Goal: Information Seeking & Learning: Learn about a topic

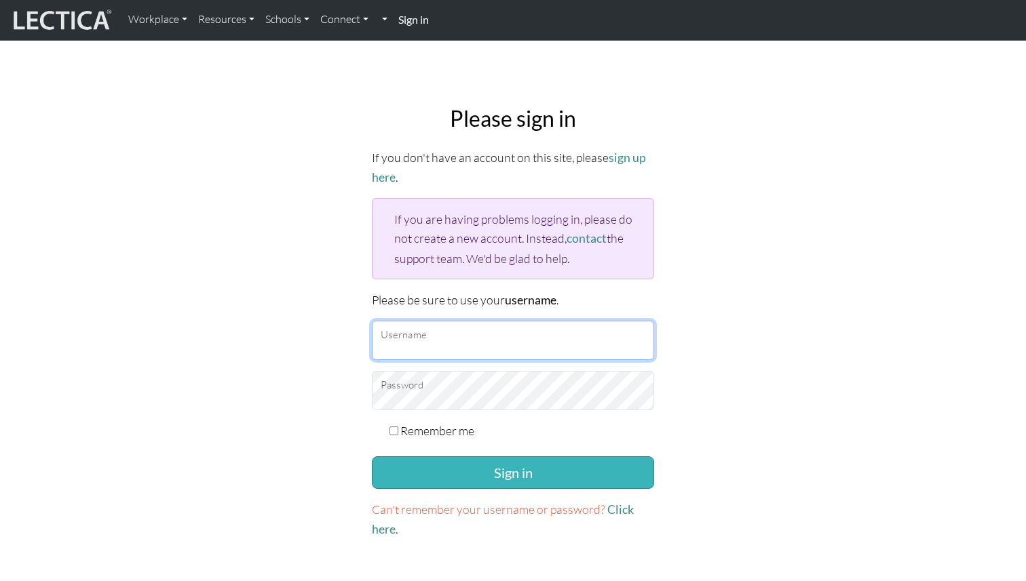
type input "[EMAIL_ADDRESS][DOMAIN_NAME]"
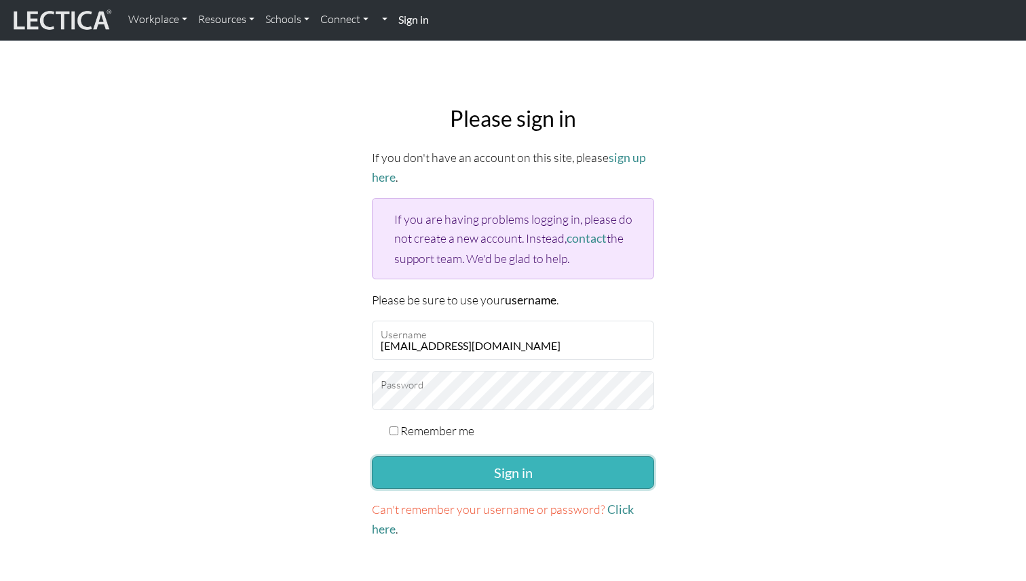
click at [463, 471] on button "Sign in" at bounding box center [513, 473] width 282 height 33
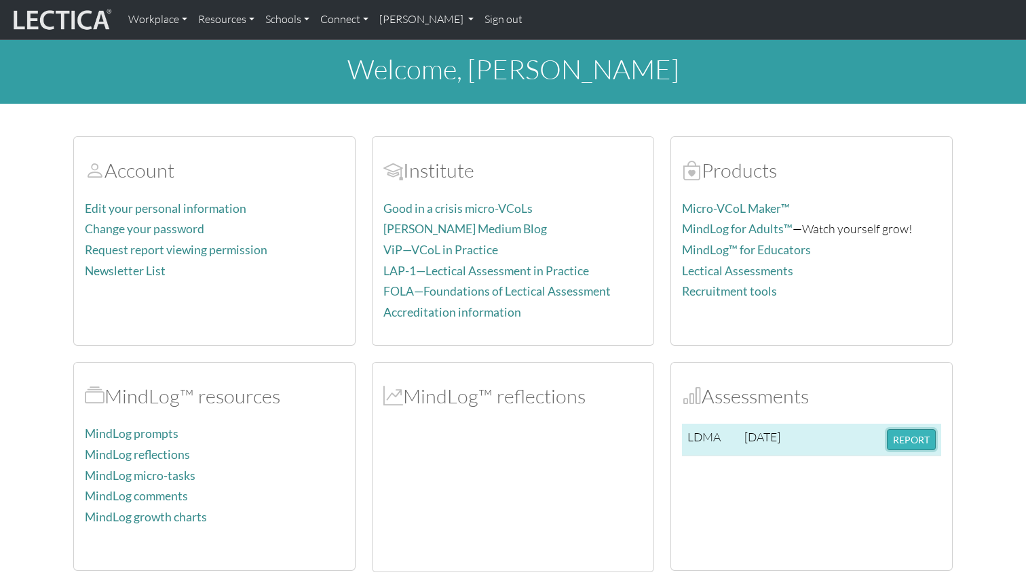
click at [908, 442] on button "REPORT" at bounding box center [911, 439] width 49 height 21
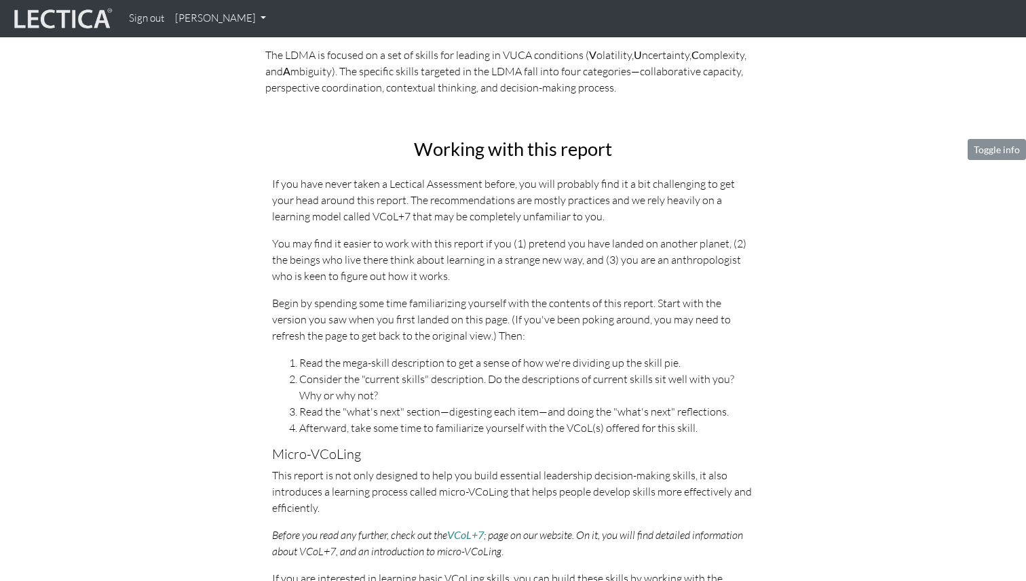
scroll to position [464, 0]
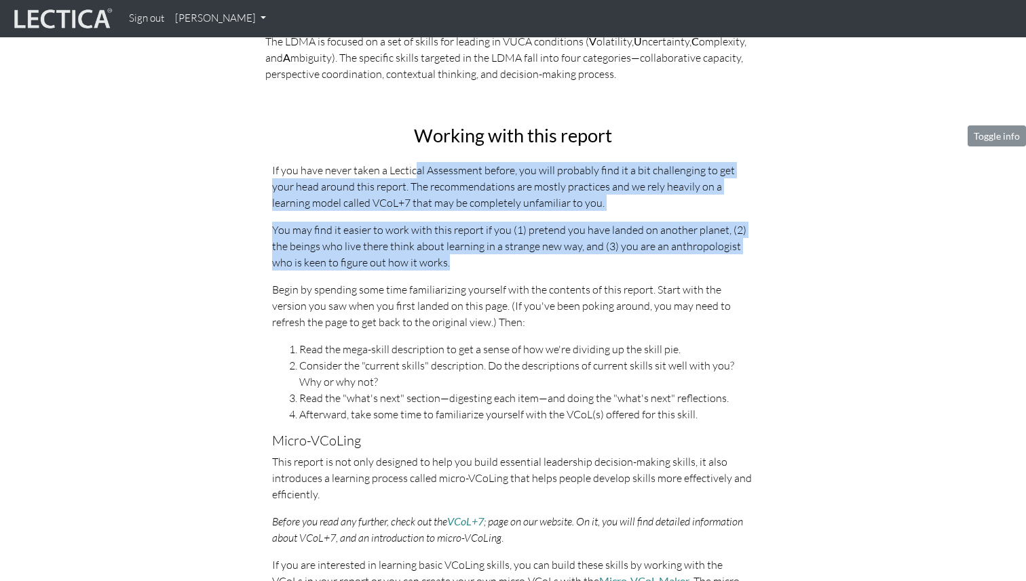
drag, startPoint x: 414, startPoint y: 167, endPoint x: 457, endPoint y: 266, distance: 107.9
click at [457, 267] on div "Working with this report If you have never taken a Lectical Assessment before, …" at bounding box center [513, 425] width 502 height 600
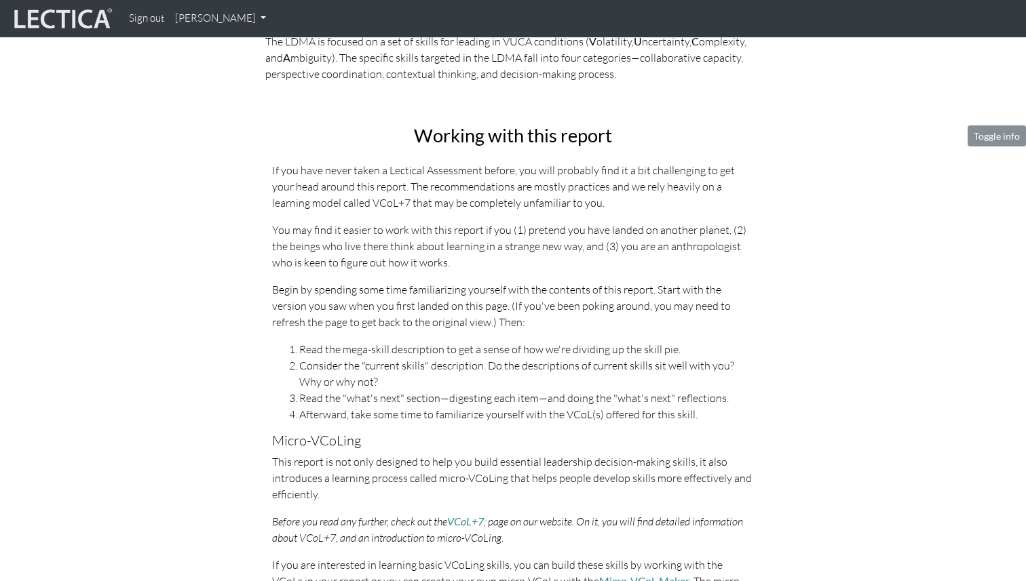
click at [457, 267] on p "You may find it easier to work with this report if you (1) pretend you have lan…" at bounding box center [513, 246] width 482 height 49
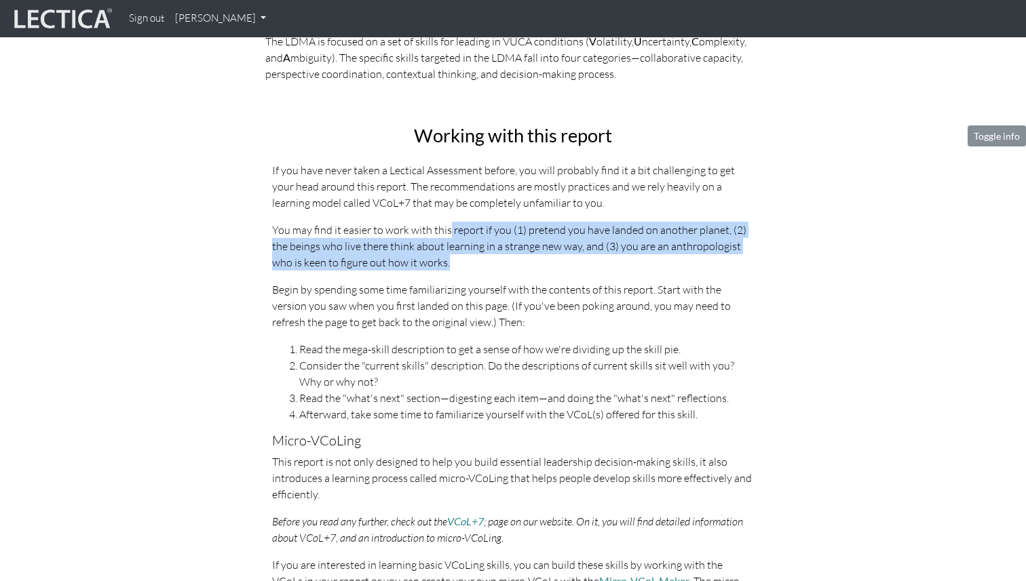
drag, startPoint x: 457, startPoint y: 267, endPoint x: 446, endPoint y: 228, distance: 40.2
click at [446, 228] on p "You may find it easier to work with this report if you (1) pretend you have lan…" at bounding box center [513, 246] width 482 height 49
click at [458, 227] on p "You may find it easier to work with this report if you (1) pretend you have lan…" at bounding box center [513, 246] width 482 height 49
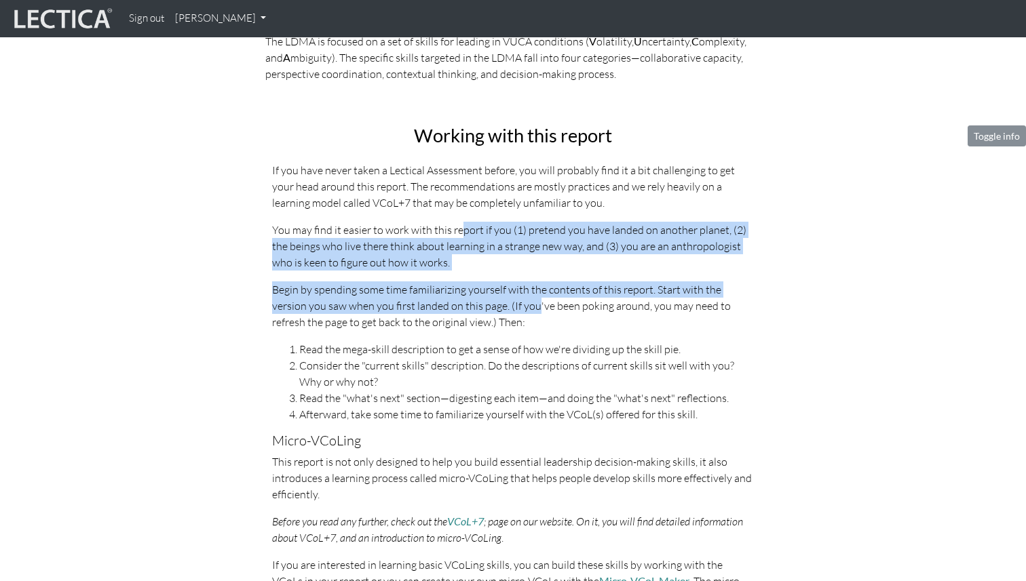
drag, startPoint x: 458, startPoint y: 227, endPoint x: 501, endPoint y: 311, distance: 94.3
click at [501, 311] on div "Working with this report If you have never taken a Lectical Assessment before, …" at bounding box center [513, 425] width 502 height 600
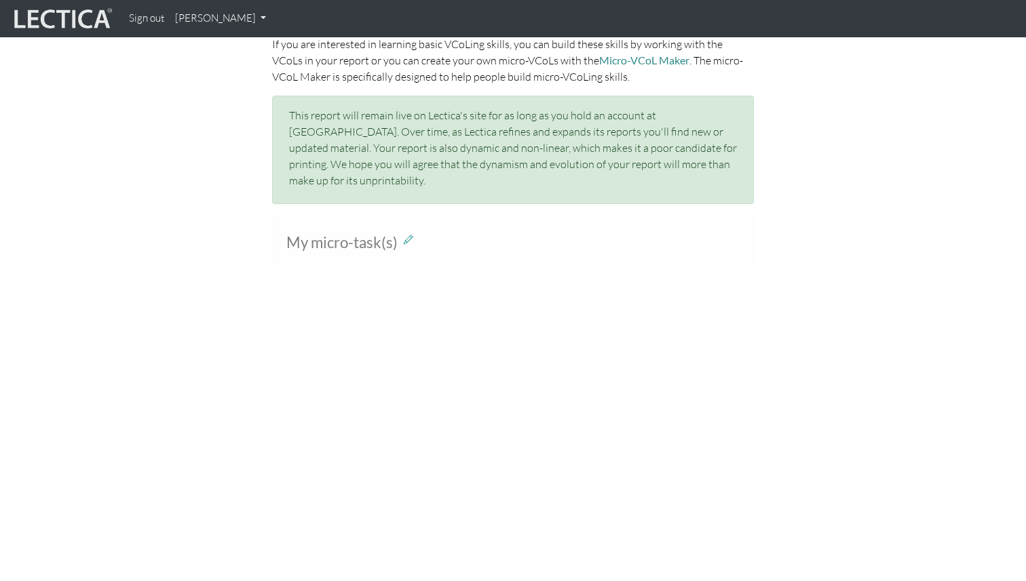
scroll to position [1011, 0]
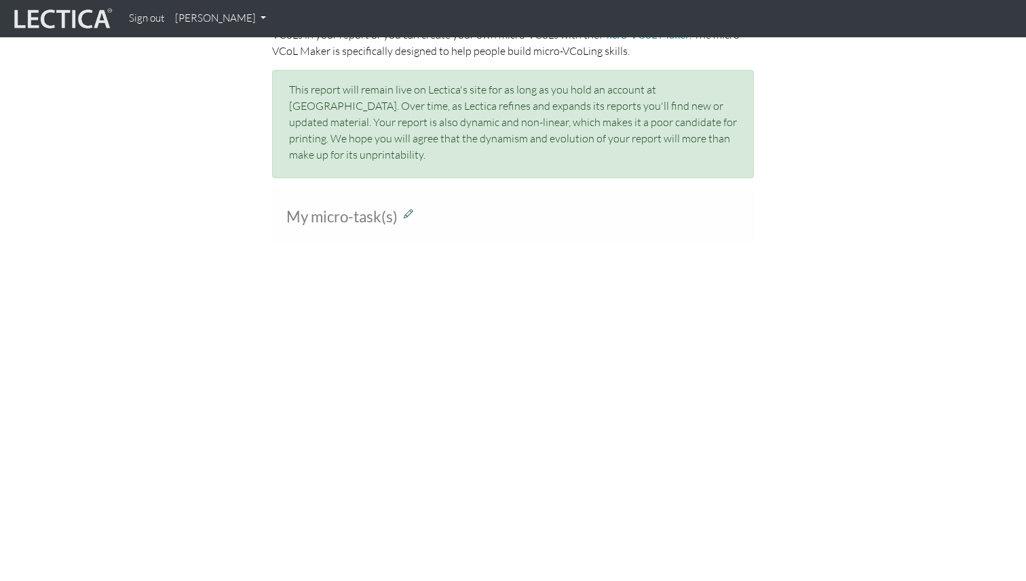
click at [410, 208] on icon at bounding box center [408, 214] width 9 height 12
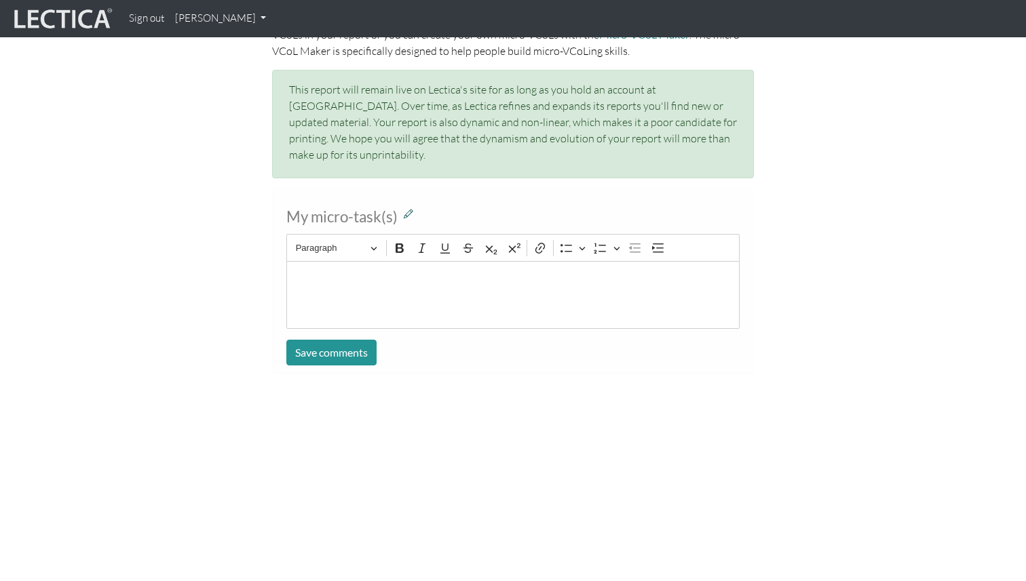
click at [410, 208] on icon at bounding box center [408, 214] width 9 height 12
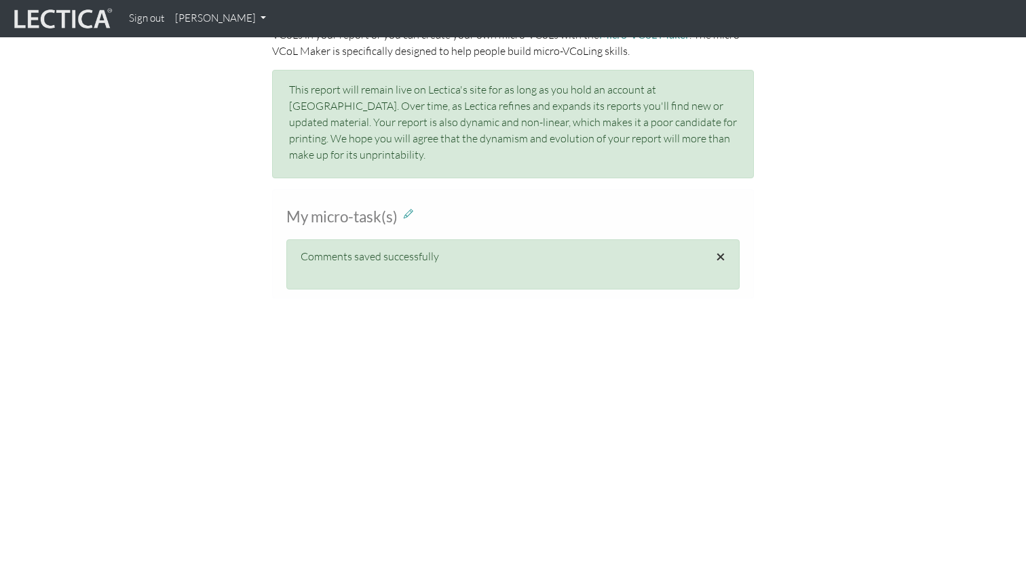
click at [722, 246] on span "×" at bounding box center [720, 256] width 9 height 20
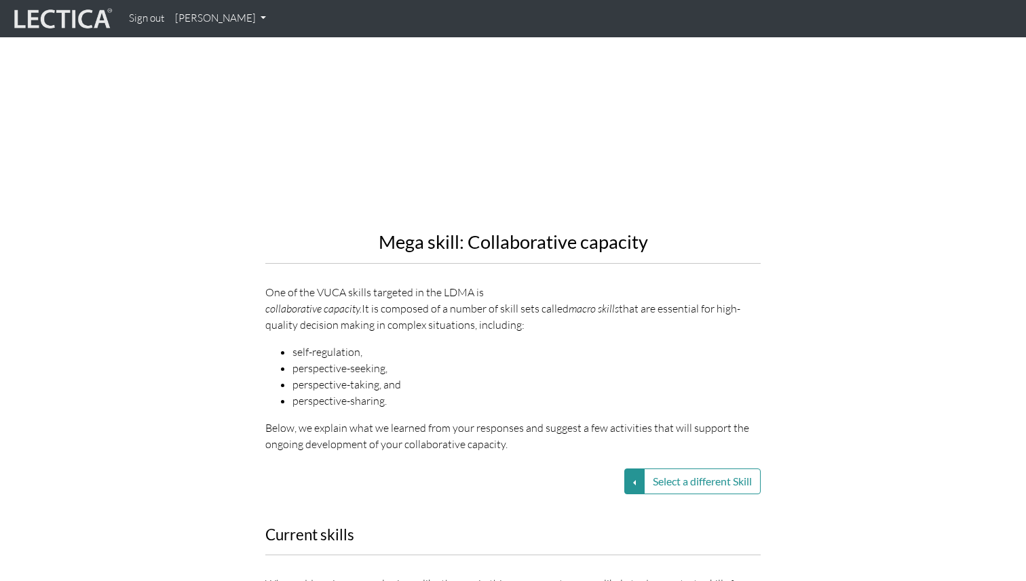
scroll to position [1439, 0]
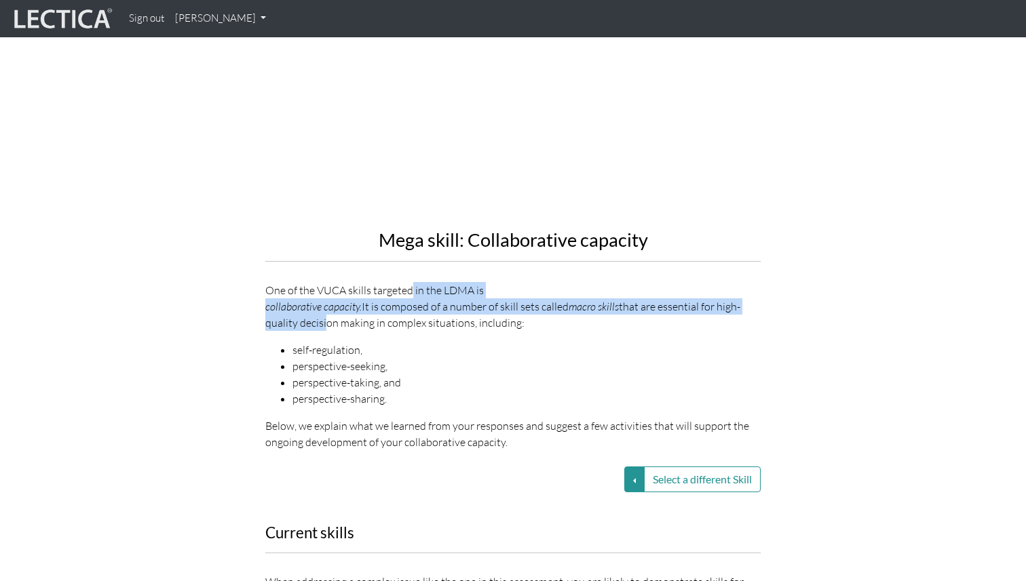
drag, startPoint x: 412, startPoint y: 269, endPoint x: 521, endPoint y: 288, distance: 110.3
click at [521, 288] on p "One of the VUCA skills targeted in the LDMA is collaborative capacity. It is co…" at bounding box center [512, 306] width 495 height 49
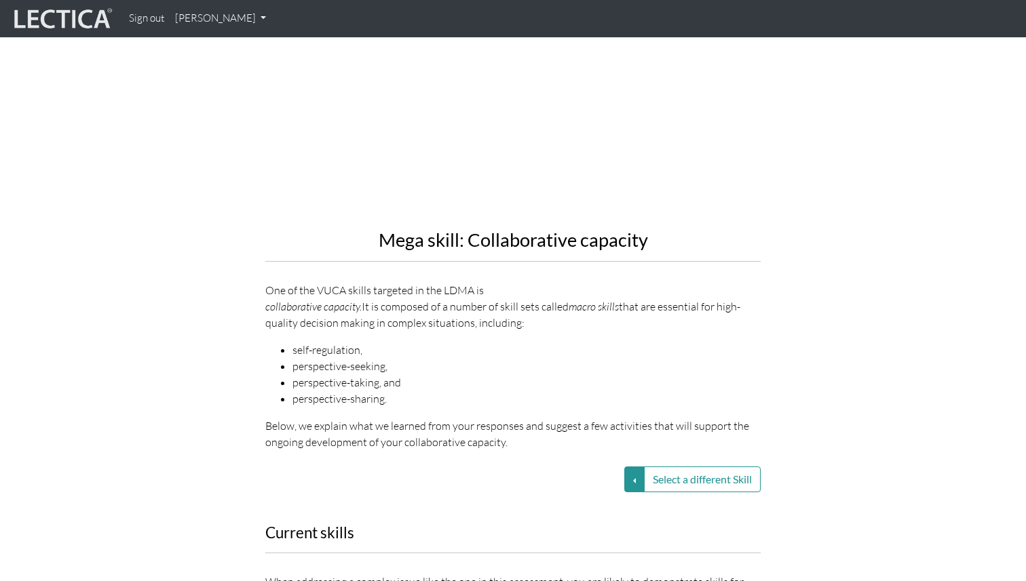
click at [522, 298] on a-href\=\"https\ "collaborative capacity. It is composed of a number of skill sets called macro s…" at bounding box center [512, 314] width 495 height 33
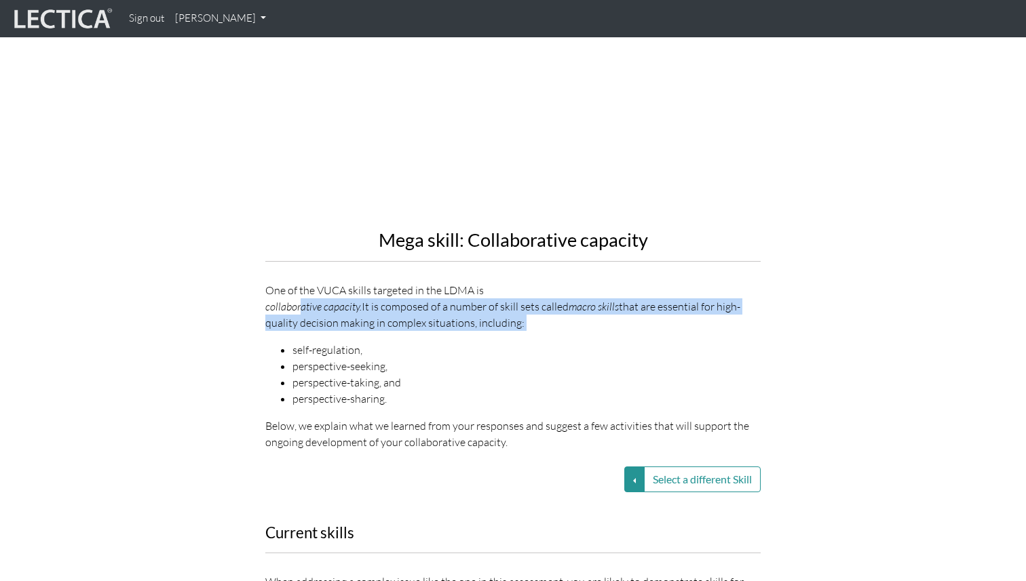
drag, startPoint x: 536, startPoint y: 299, endPoint x: 519, endPoint y: 279, distance: 26.0
click at [519, 279] on div "Mega skill: Collaborative capacity One of the VUCA skills targeted in the LDMA …" at bounding box center [512, 170] width 495 height 560
click at [362, 300] on em "collaborative capacity." at bounding box center [313, 307] width 96 height 14
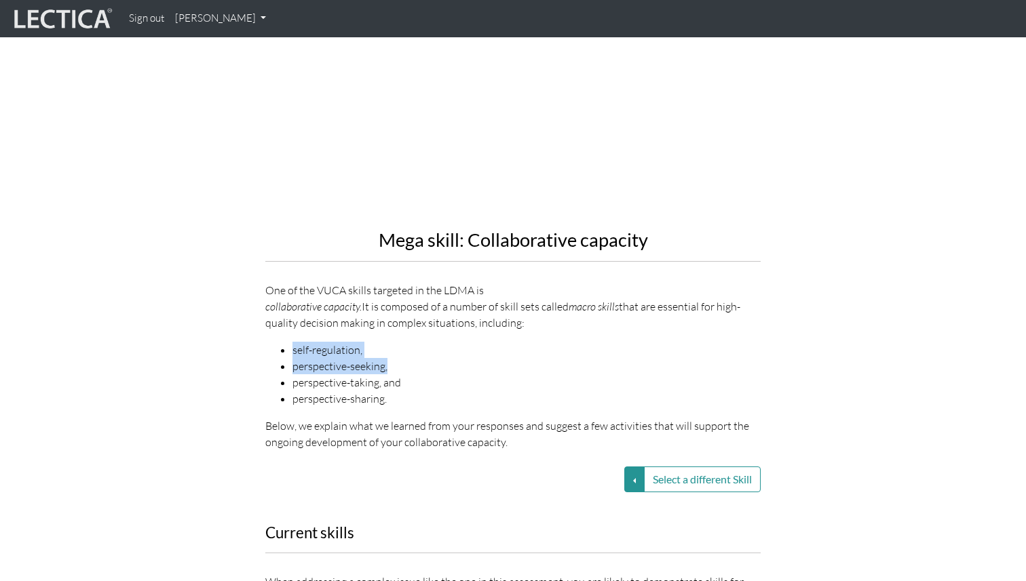
drag, startPoint x: 424, startPoint y: 332, endPoint x: 404, endPoint y: 305, distance: 34.5
click at [404, 304] on div "Mega skill: Collaborative capacity One of the VUCA skills targeted in the LDMA …" at bounding box center [512, 170] width 495 height 560
click at [404, 305] on div "Mega skill: Collaborative capacity One of the VUCA skills targeted in the LDMA …" at bounding box center [512, 170] width 495 height 560
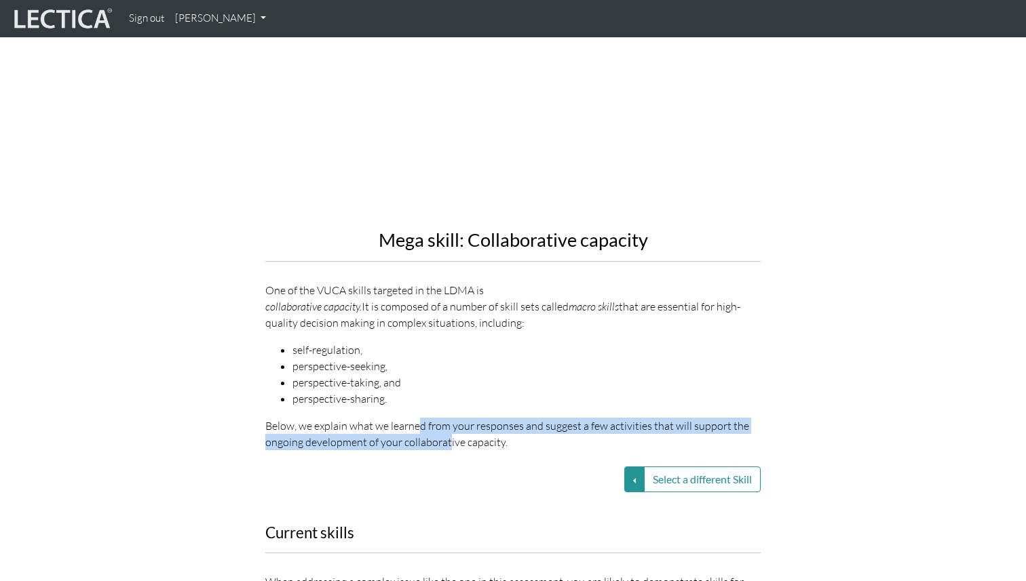
drag, startPoint x: 419, startPoint y: 389, endPoint x: 447, endPoint y: 412, distance: 36.1
click at [447, 418] on p "Below, we explain what we learned from your responses and suggest a few activit…" at bounding box center [512, 434] width 495 height 33
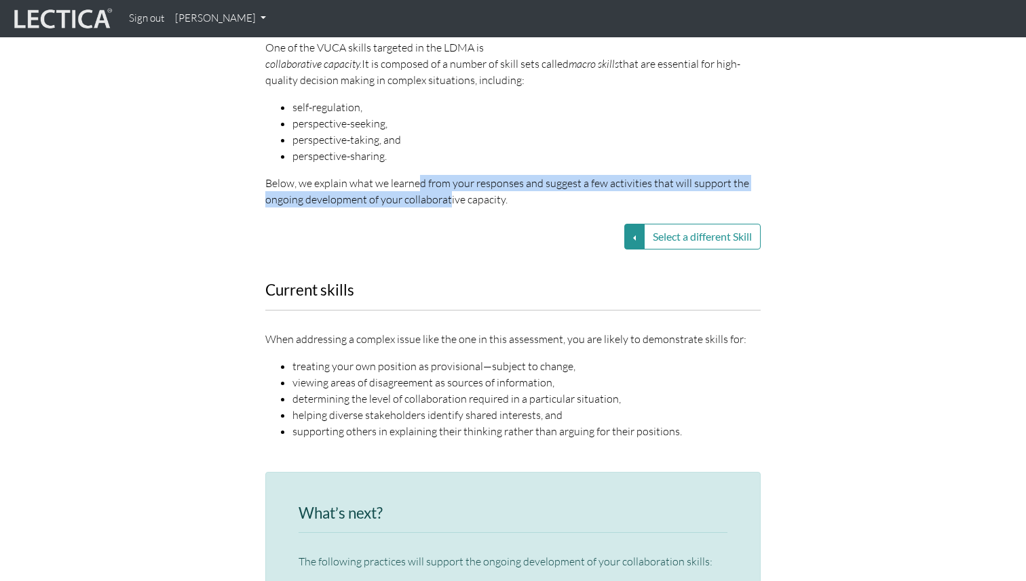
scroll to position [1680, 0]
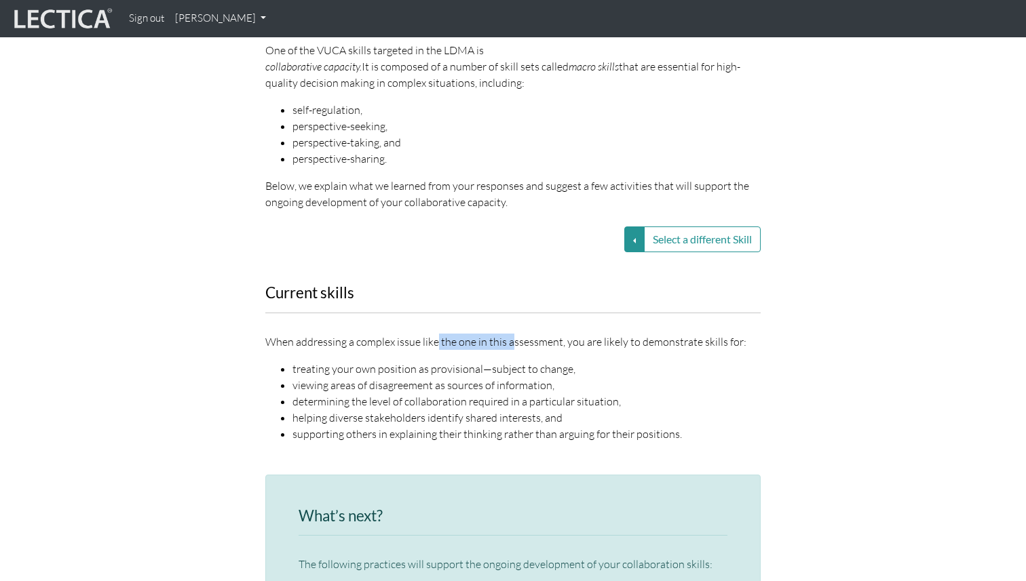
drag, startPoint x: 435, startPoint y: 309, endPoint x: 508, endPoint y: 310, distance: 73.3
click at [508, 334] on p "When addressing a complex issue like the one in this assessment, you are likely…" at bounding box center [512, 342] width 495 height 16
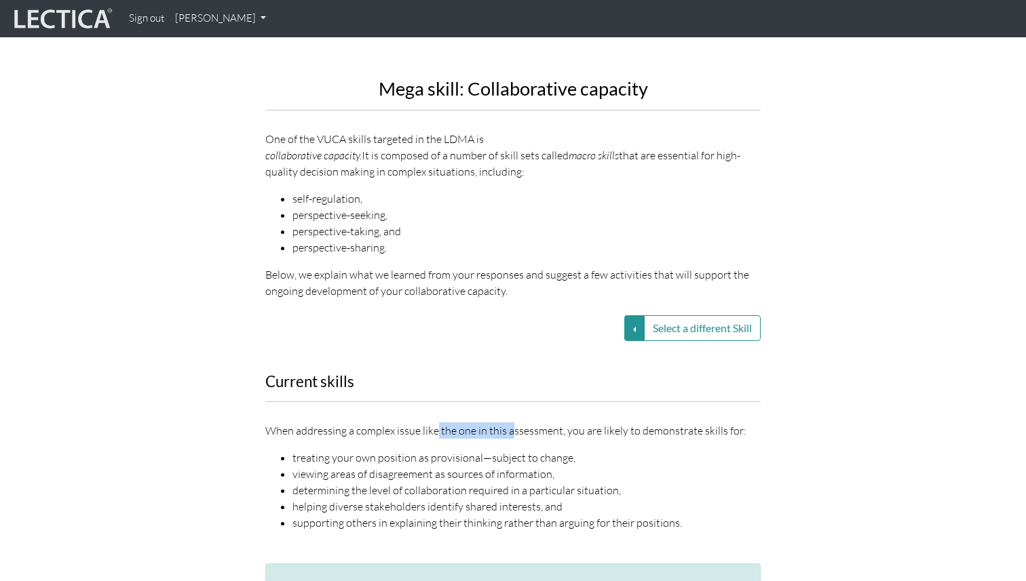
scroll to position [1728, 0]
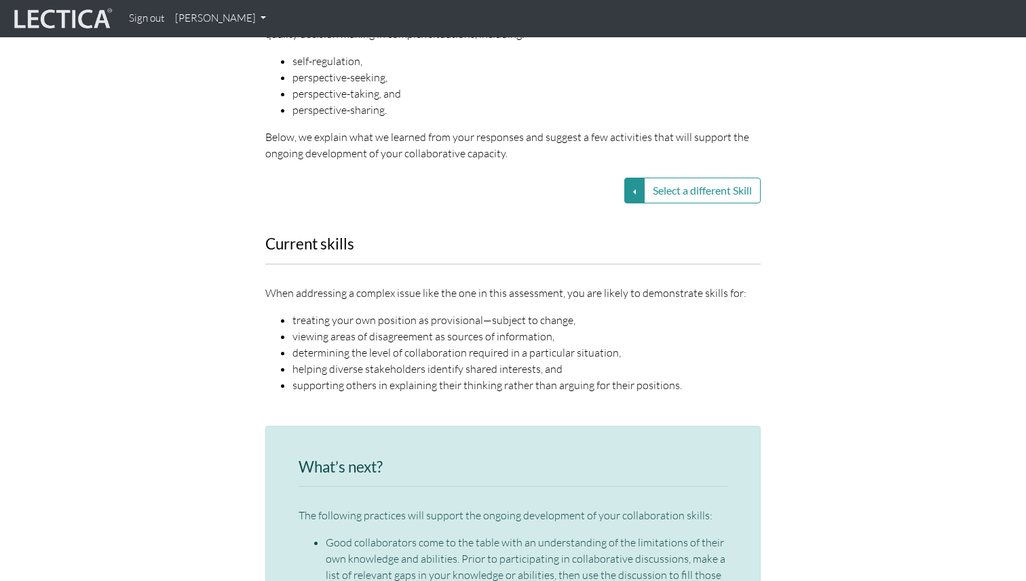
click at [411, 312] on li "treating your own position as provisional—subject to change," at bounding box center [526, 320] width 468 height 16
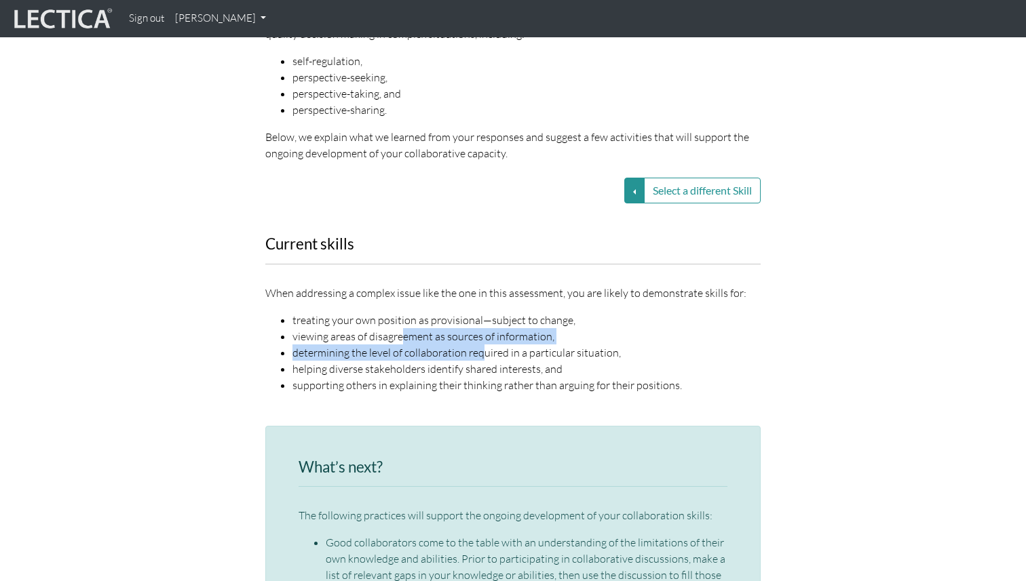
drag, startPoint x: 400, startPoint y: 305, endPoint x: 480, endPoint y: 317, distance: 81.0
click at [480, 317] on ul "treating your own position as provisional—subject to change, viewing areas of d…" at bounding box center [512, 352] width 495 height 81
click at [477, 345] on li "determining the level of collaboration required in a particular situation," at bounding box center [526, 353] width 468 height 16
drag, startPoint x: 500, startPoint y: 322, endPoint x: 405, endPoint y: 316, distance: 95.1
click at [405, 345] on li "determining the level of collaboration required in a particular situation," at bounding box center [526, 353] width 468 height 16
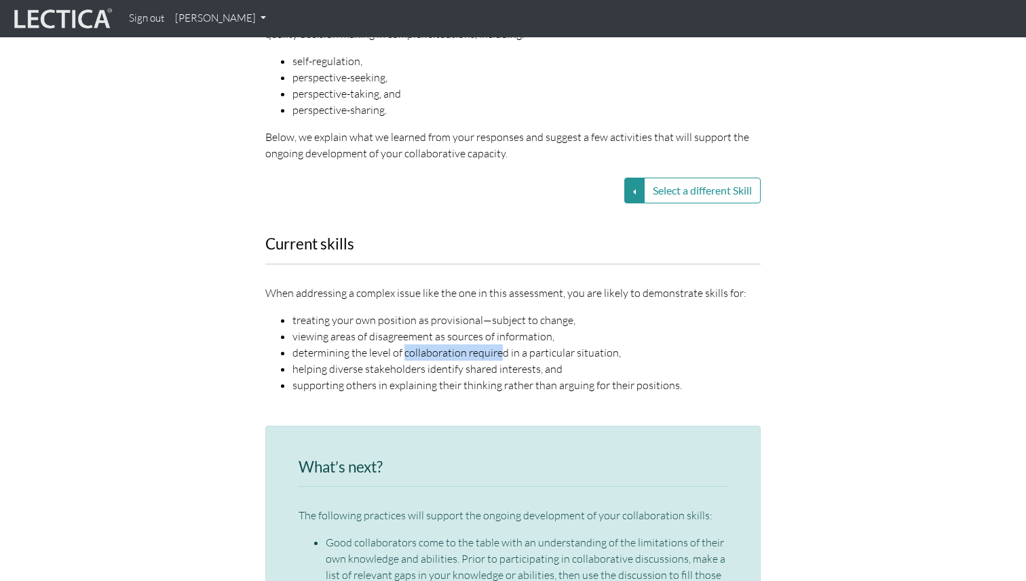
click at [403, 345] on li "determining the level of collaboration required in a particular situation," at bounding box center [526, 353] width 468 height 16
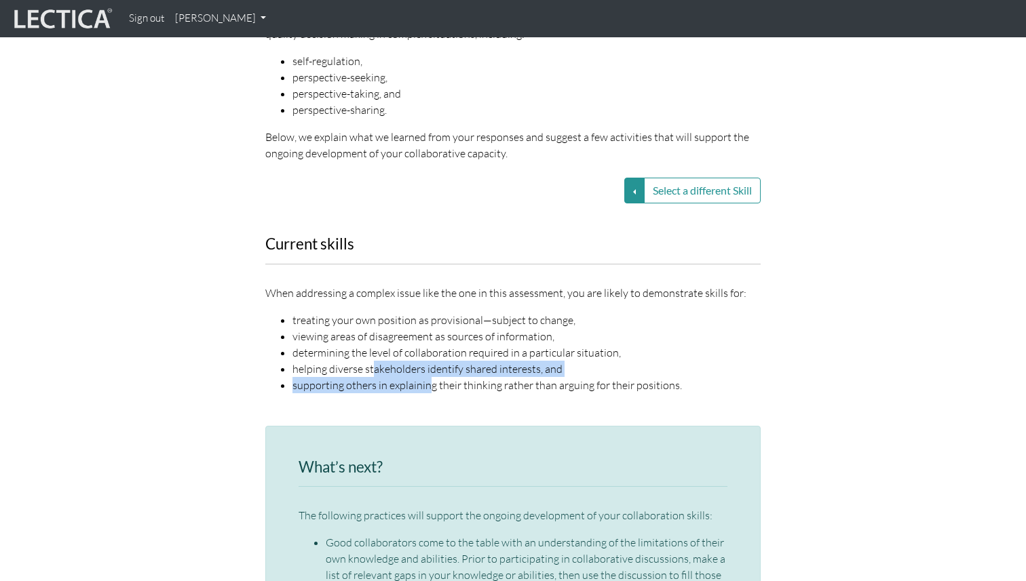
drag, startPoint x: 374, startPoint y: 335, endPoint x: 429, endPoint y: 355, distance: 58.6
click at [429, 355] on ul "treating your own position as provisional—subject to change, viewing areas of d…" at bounding box center [512, 352] width 495 height 81
click at [429, 377] on li "supporting others in explaining their thinking rather than arguing for their po…" at bounding box center [526, 385] width 468 height 16
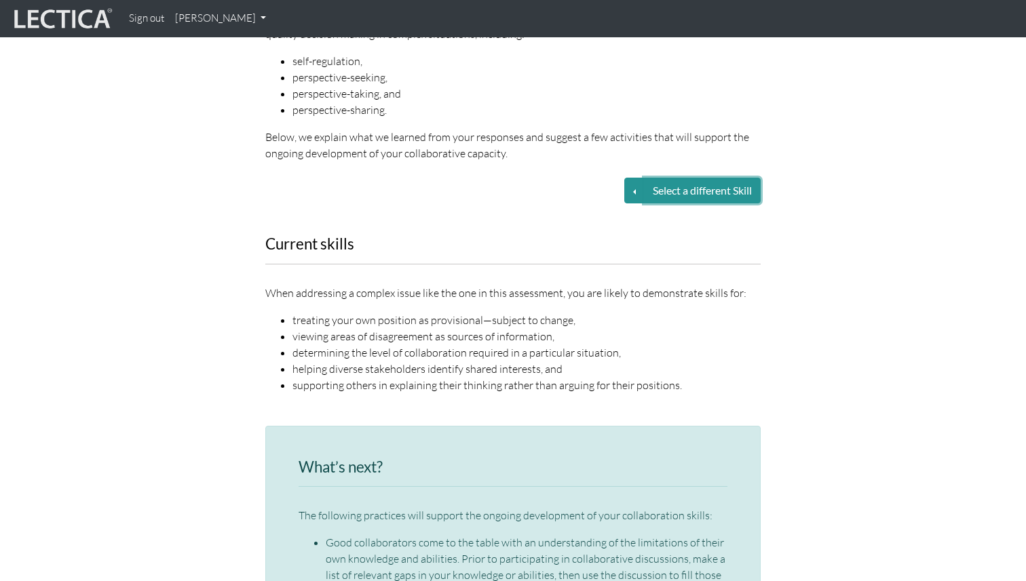
click at [700, 178] on button "Select a different Skill" at bounding box center [702, 191] width 117 height 26
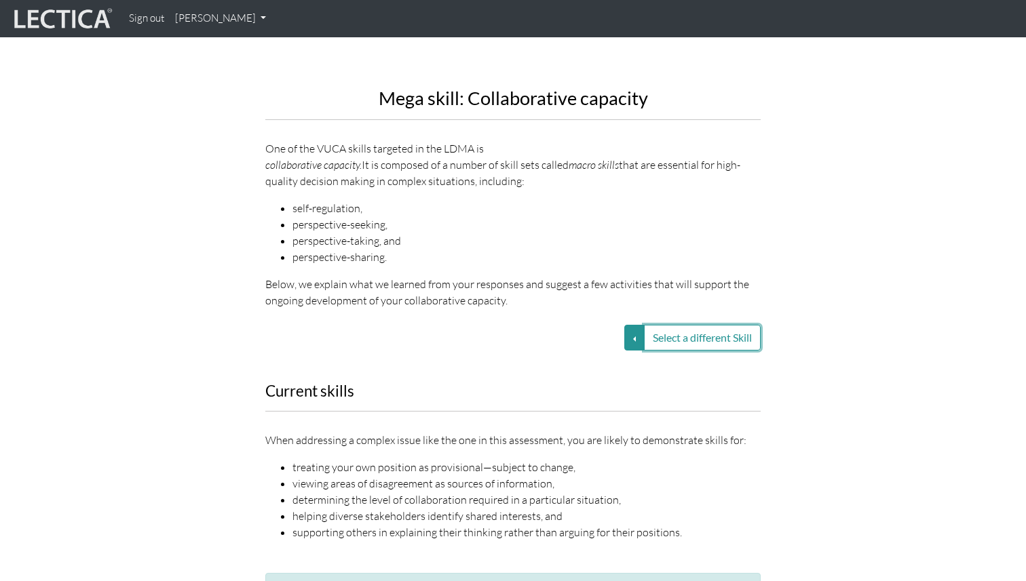
scroll to position [1578, 0]
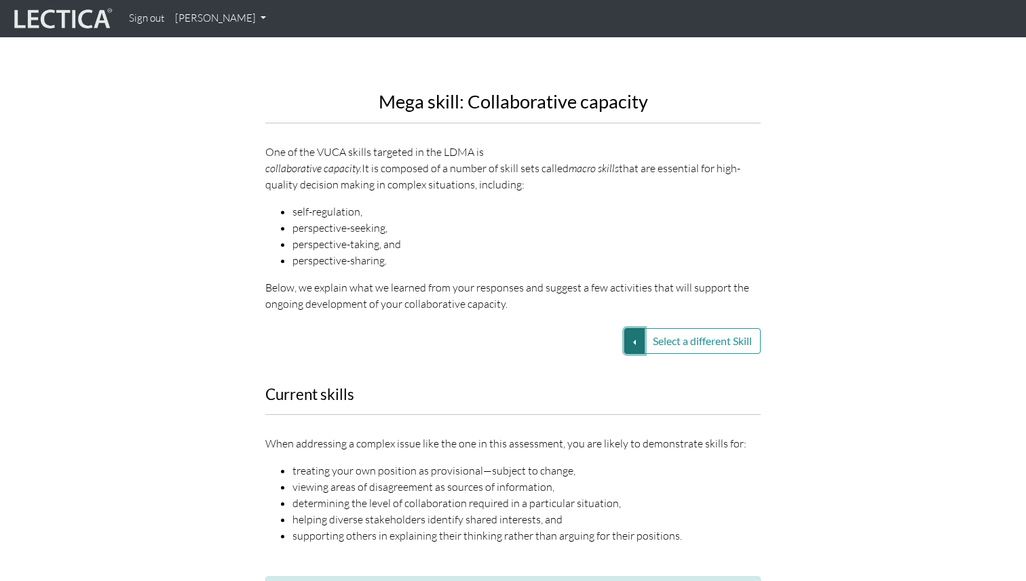
click at [625, 328] on button "Select a different Skill" at bounding box center [634, 341] width 20 height 26
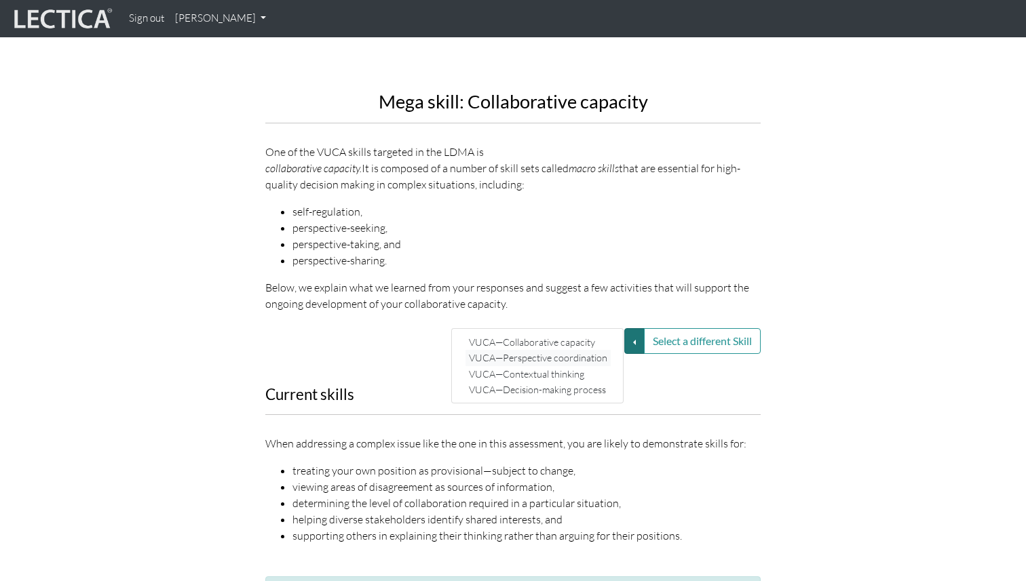
click at [593, 350] on link "VUCA—Perspective coordination" at bounding box center [537, 358] width 145 height 16
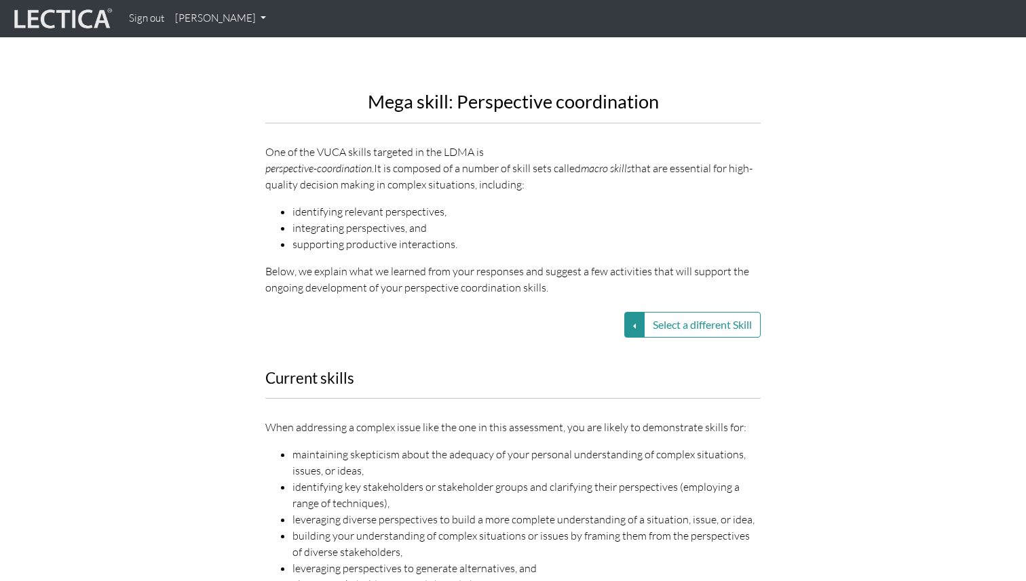
scroll to position [1592, 0]
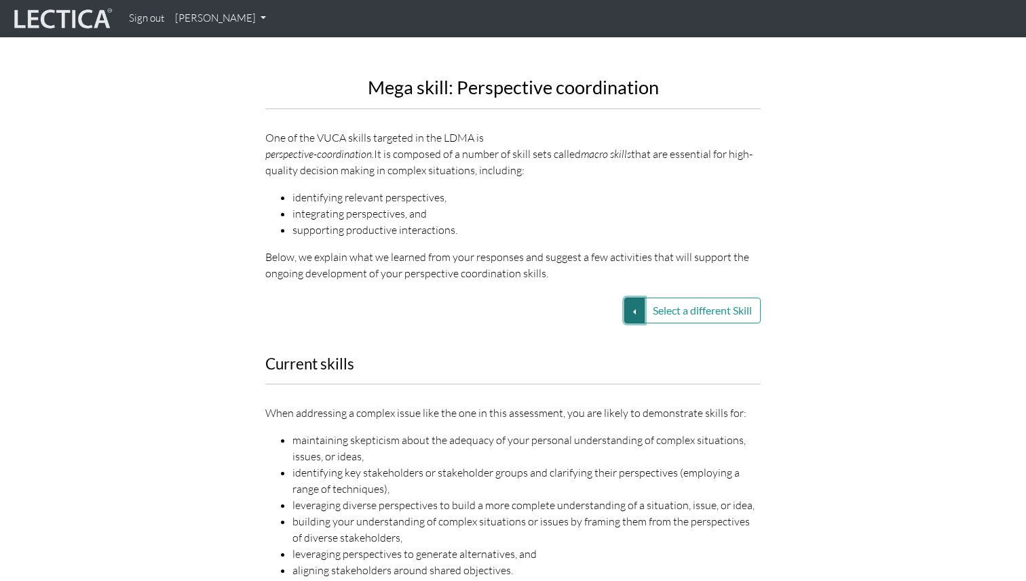
click at [632, 298] on button "Select a different Skill" at bounding box center [634, 311] width 20 height 26
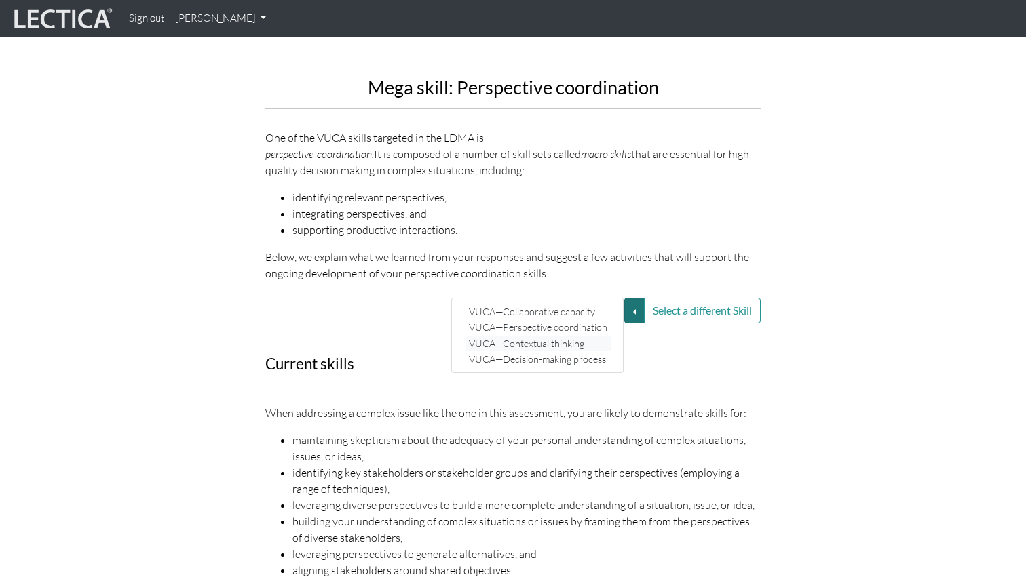
click at [595, 336] on link "VUCA—Contextual thinking" at bounding box center [537, 344] width 145 height 16
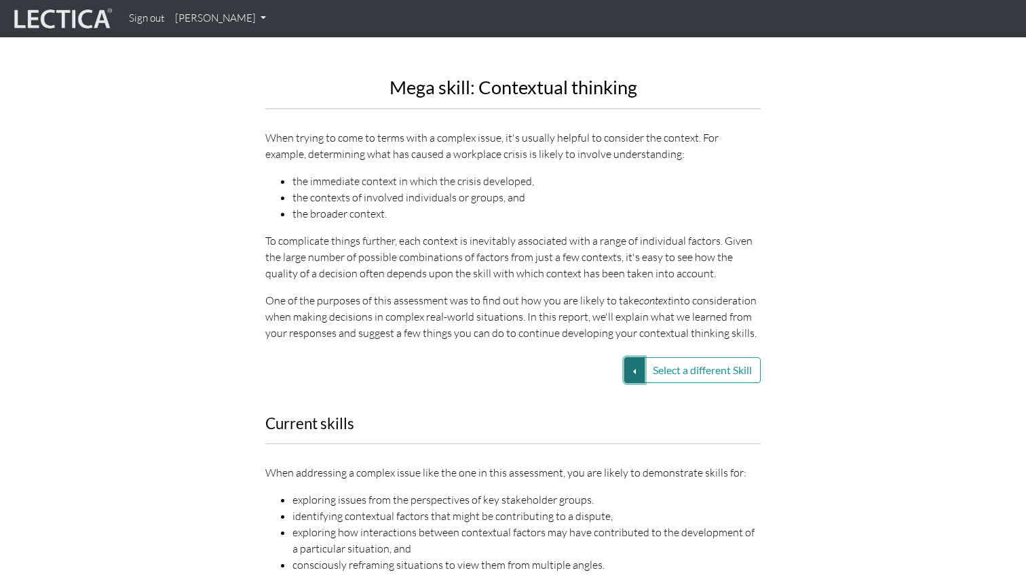
click at [626, 357] on button "Select a different Skill" at bounding box center [634, 370] width 20 height 26
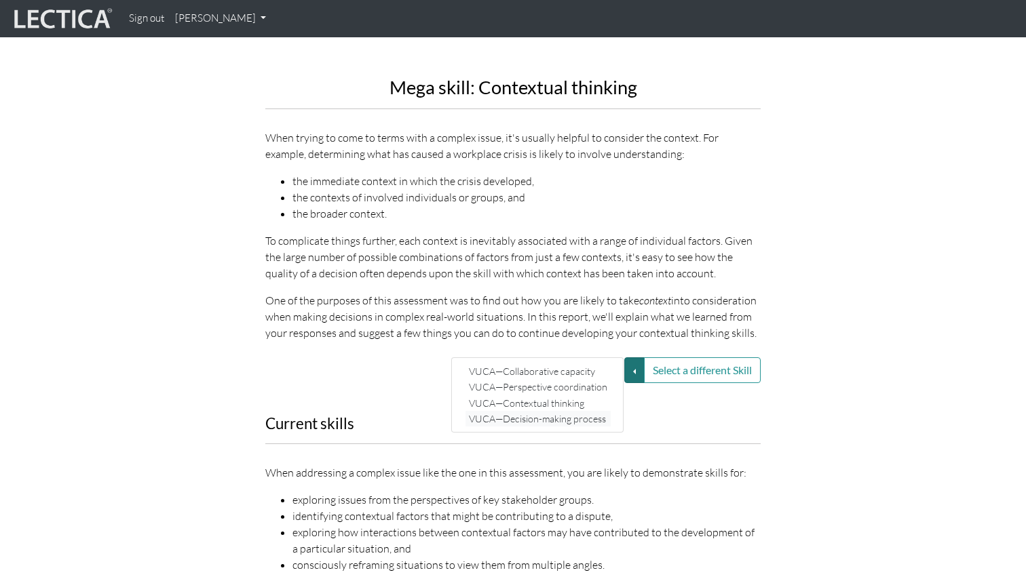
click at [587, 411] on link "VUCA—Decision-making process" at bounding box center [537, 419] width 145 height 16
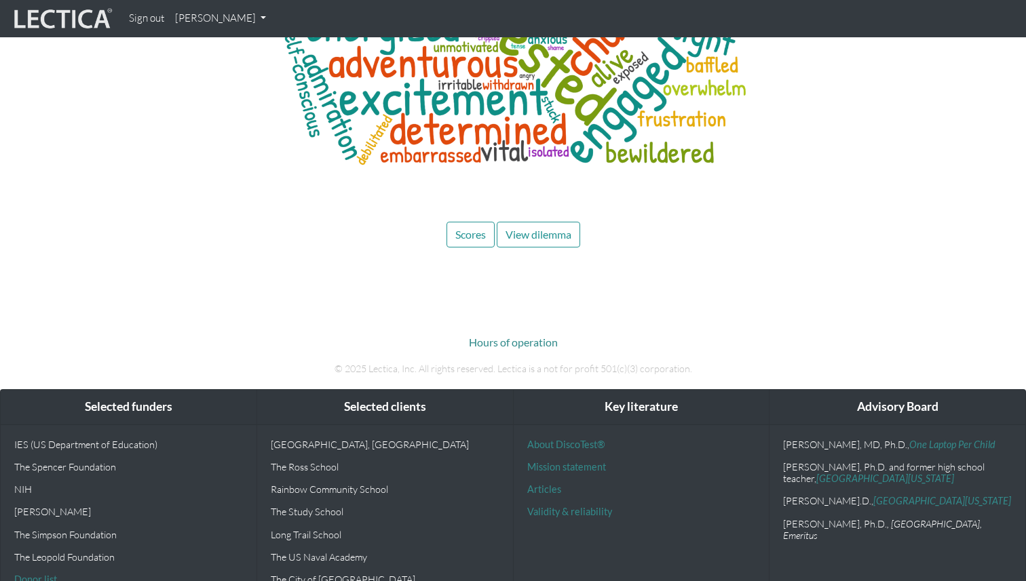
scroll to position [5636, 1]
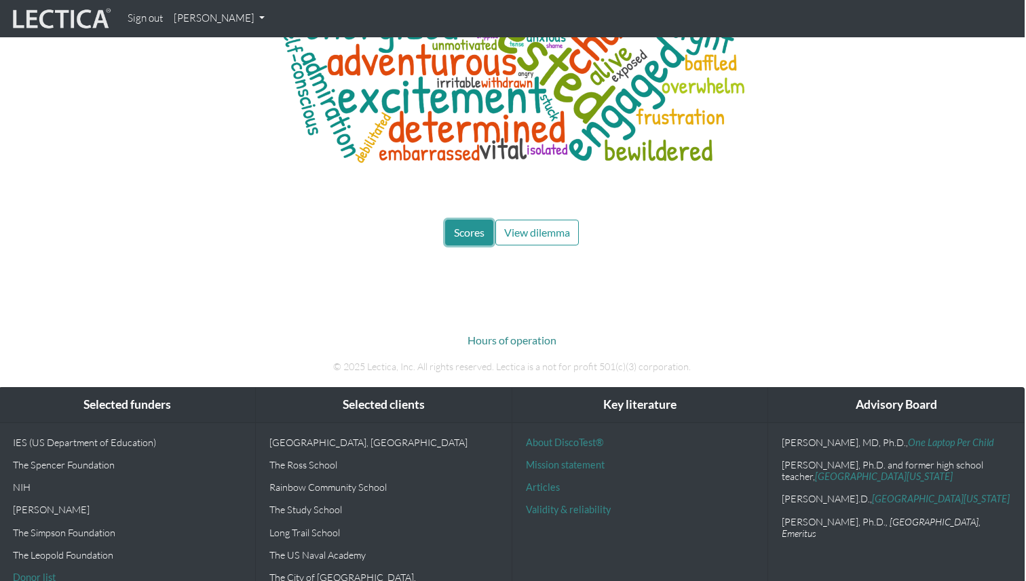
click at [469, 226] on span "Scores" at bounding box center [469, 232] width 31 height 13
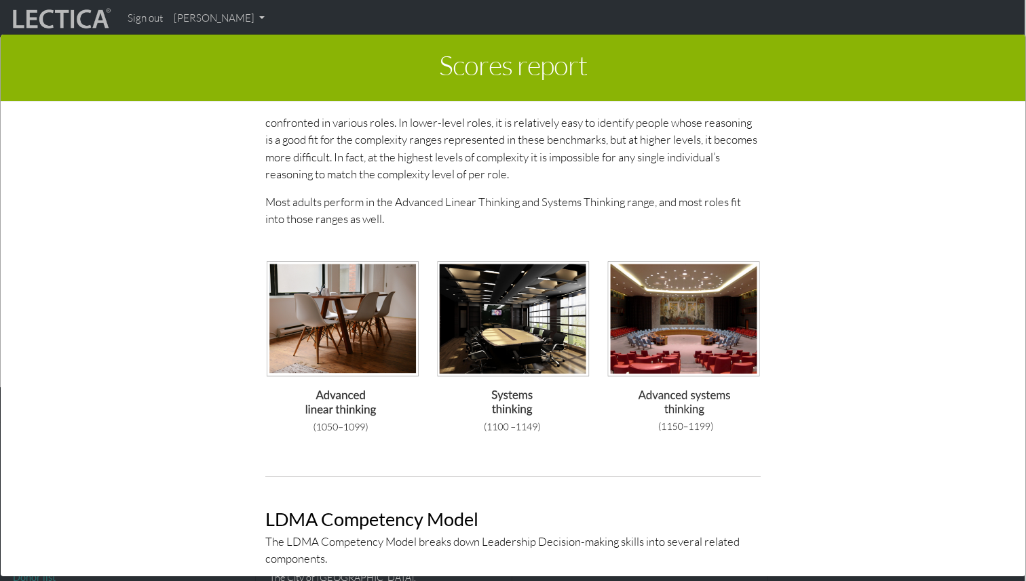
scroll to position [3537, 0]
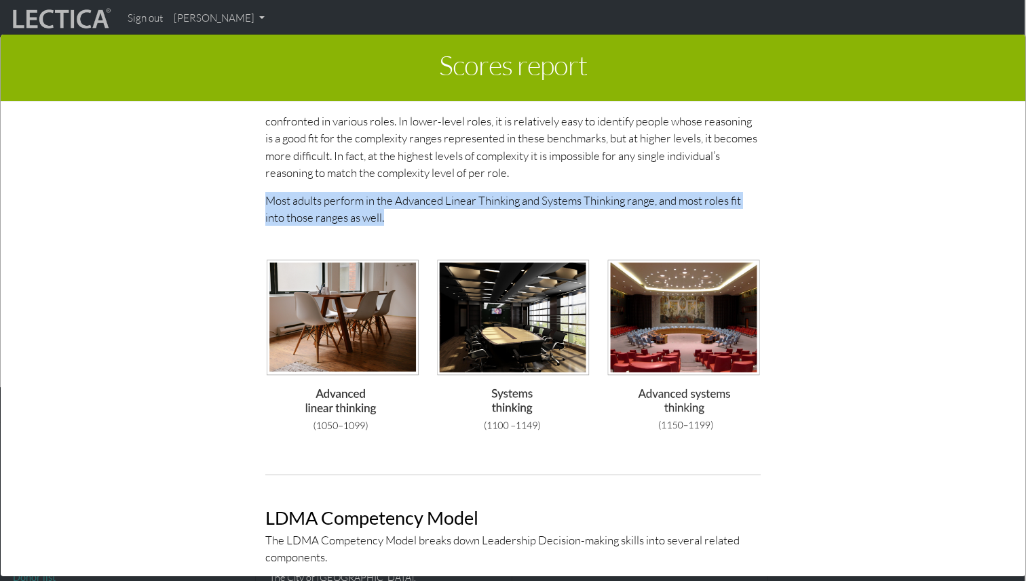
drag, startPoint x: 456, startPoint y: 225, endPoint x: 437, endPoint y: 184, distance: 45.5
click at [437, 184] on div "General benchmarks The benchmarks below represent average complexity ranges for…" at bounding box center [513, 253] width 516 height 421
drag, startPoint x: 437, startPoint y: 184, endPoint x: 459, endPoint y: 218, distance: 41.2
click at [459, 218] on div "General benchmarks The benchmarks below represent average complexity ranges for…" at bounding box center [513, 253] width 516 height 421
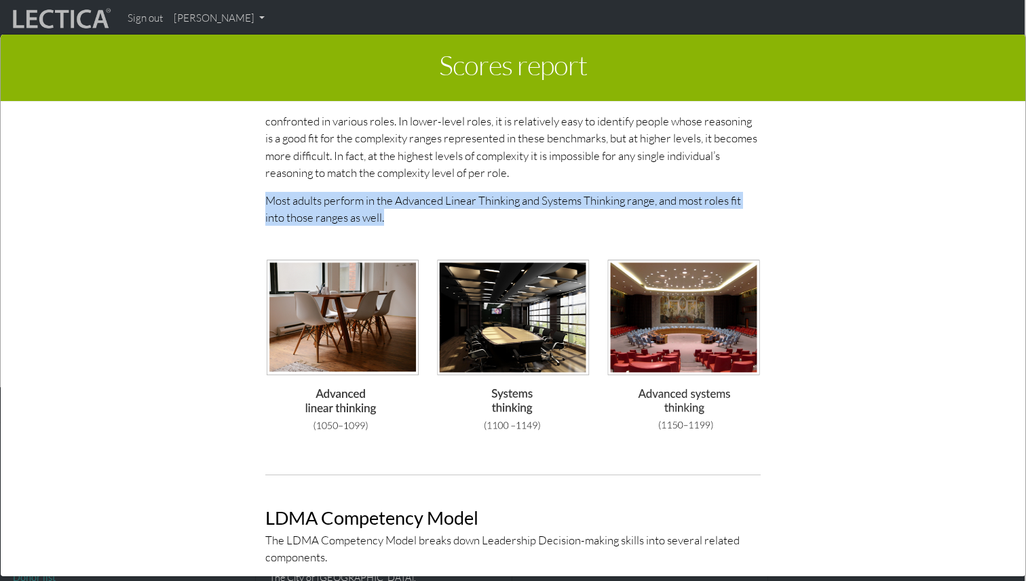
click at [459, 218] on p "Most adults perform in the Advanced Linear Thinking and Systems Thinking range,…" at bounding box center [512, 209] width 495 height 34
drag, startPoint x: 459, startPoint y: 218, endPoint x: 452, endPoint y: 192, distance: 27.5
click at [452, 192] on p "Most adults perform in the Advanced Linear Thinking and Systems Thinking range,…" at bounding box center [512, 209] width 495 height 34
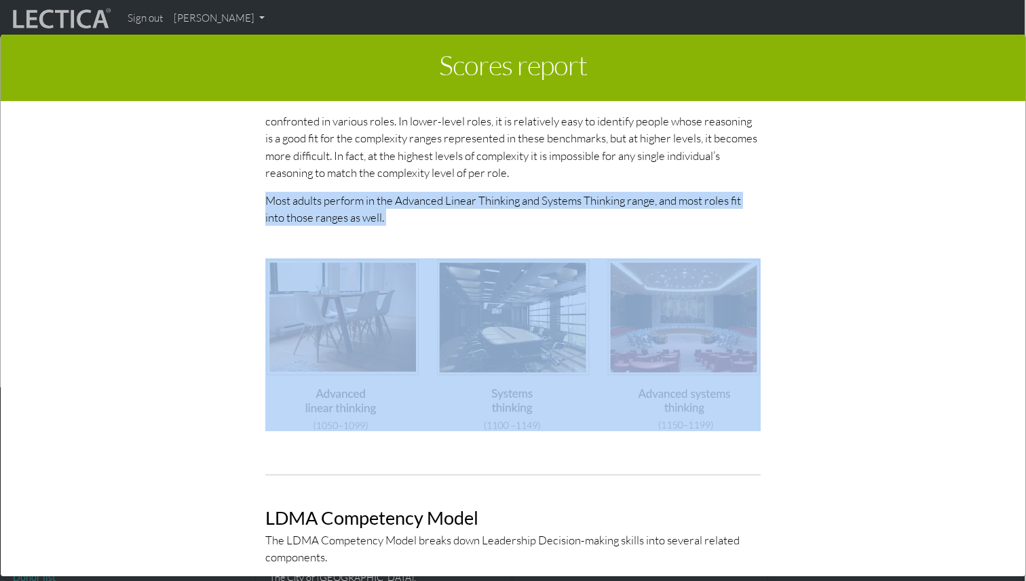
drag, startPoint x: 452, startPoint y: 192, endPoint x: 473, endPoint y: 225, distance: 38.8
click at [473, 225] on p "Most adults perform in the Advanced Linear Thinking and Systems Thinking range,…" at bounding box center [512, 209] width 495 height 34
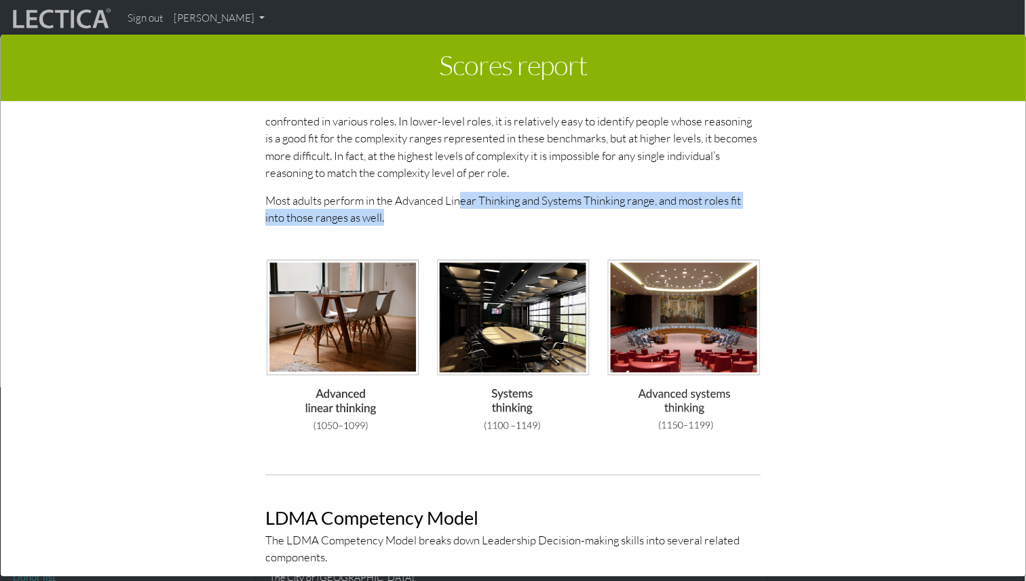
drag, startPoint x: 473, startPoint y: 225, endPoint x: 463, endPoint y: 201, distance: 25.6
click at [463, 201] on p "Most adults perform in the Advanced Linear Thinking and Systems Thinking range,…" at bounding box center [512, 209] width 495 height 34
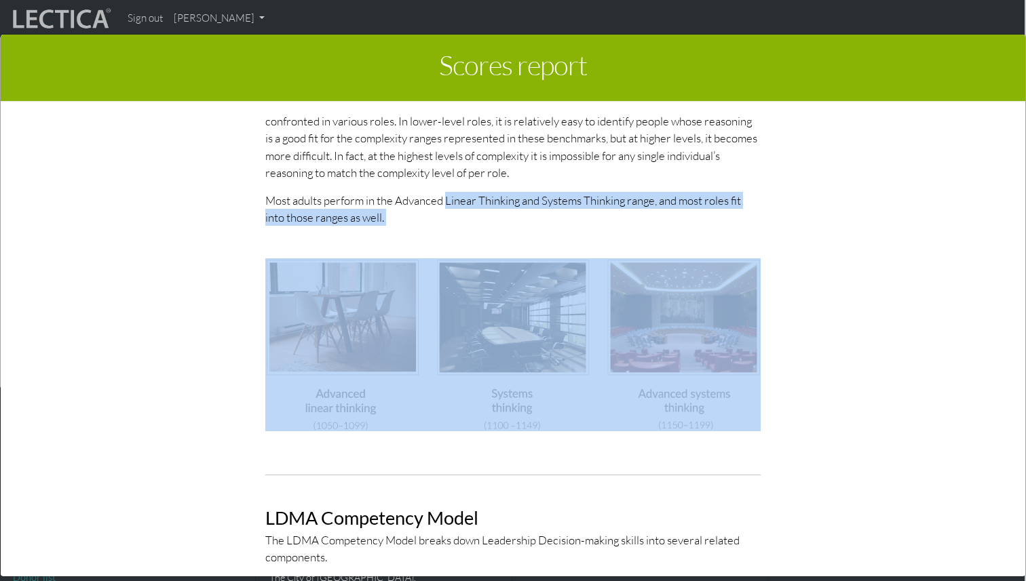
drag, startPoint x: 463, startPoint y: 201, endPoint x: 479, endPoint y: 225, distance: 29.0
click at [479, 225] on p "Most adults perform in the Advanced Linear Thinking and Systems Thinking range,…" at bounding box center [512, 209] width 495 height 34
drag, startPoint x: 479, startPoint y: 225, endPoint x: 462, endPoint y: 182, distance: 46.6
click at [462, 182] on div "General benchmarks The benchmarks below represent average complexity ranges for…" at bounding box center [513, 253] width 516 height 421
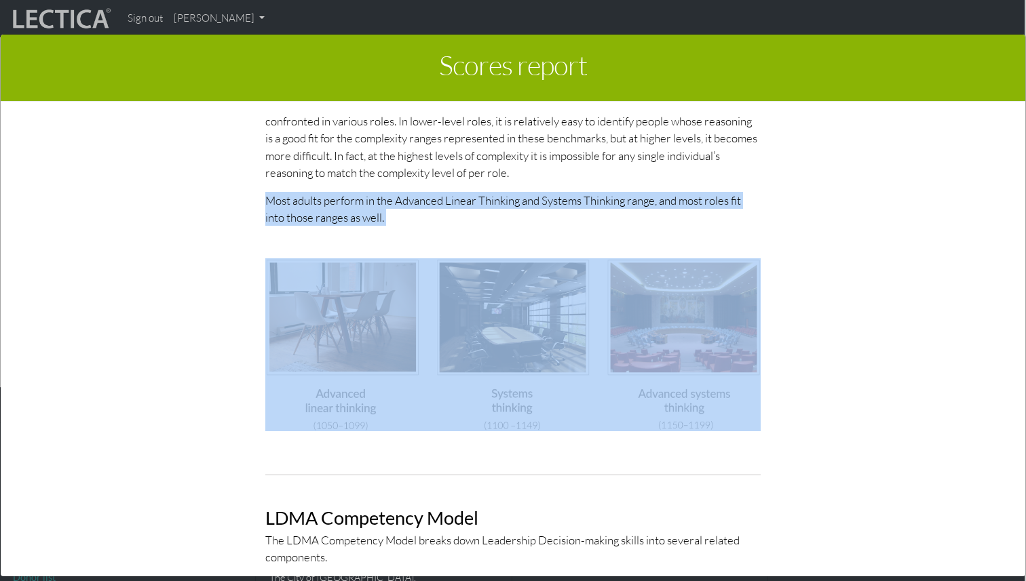
click at [462, 182] on div "General benchmarks The benchmarks below represent average complexity ranges for…" at bounding box center [513, 253] width 516 height 421
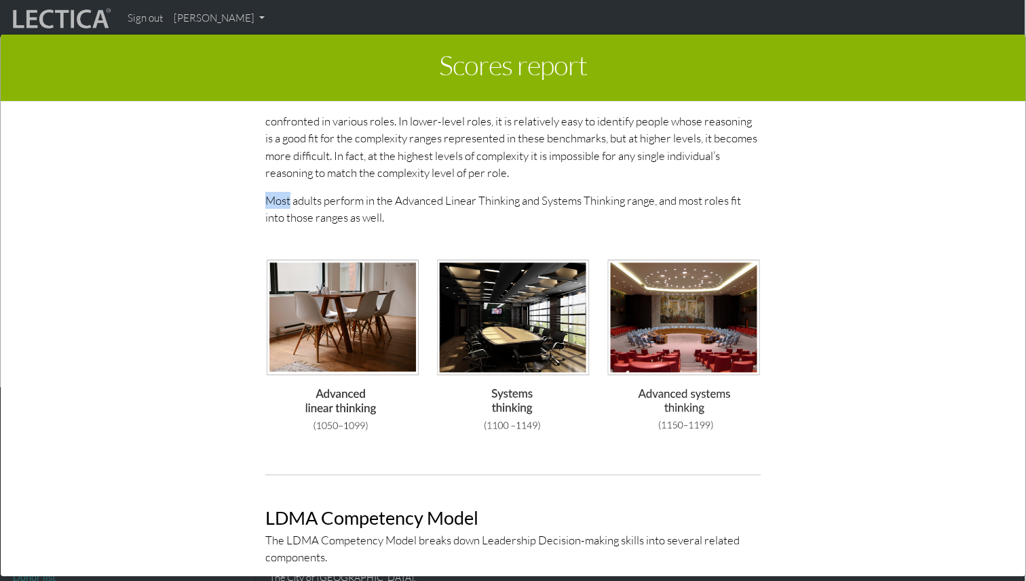
drag, startPoint x: 462, startPoint y: 182, endPoint x: 482, endPoint y: 220, distance: 43.1
click at [482, 220] on div "General benchmarks The benchmarks below represent average complexity ranges for…" at bounding box center [513, 253] width 516 height 421
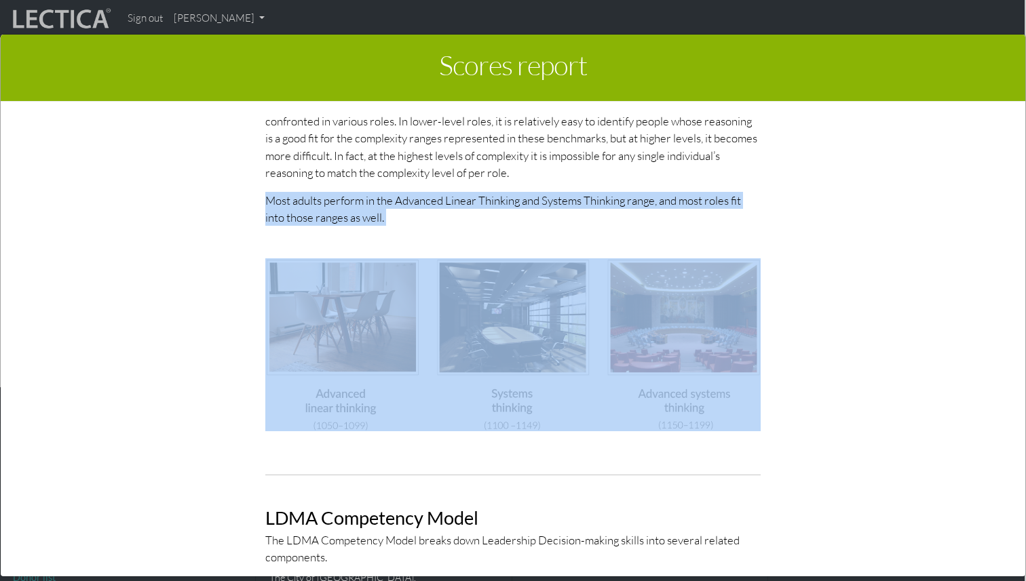
click at [482, 220] on p "Most adults perform in the Advanced Linear Thinking and Systems Thinking range,…" at bounding box center [512, 209] width 495 height 34
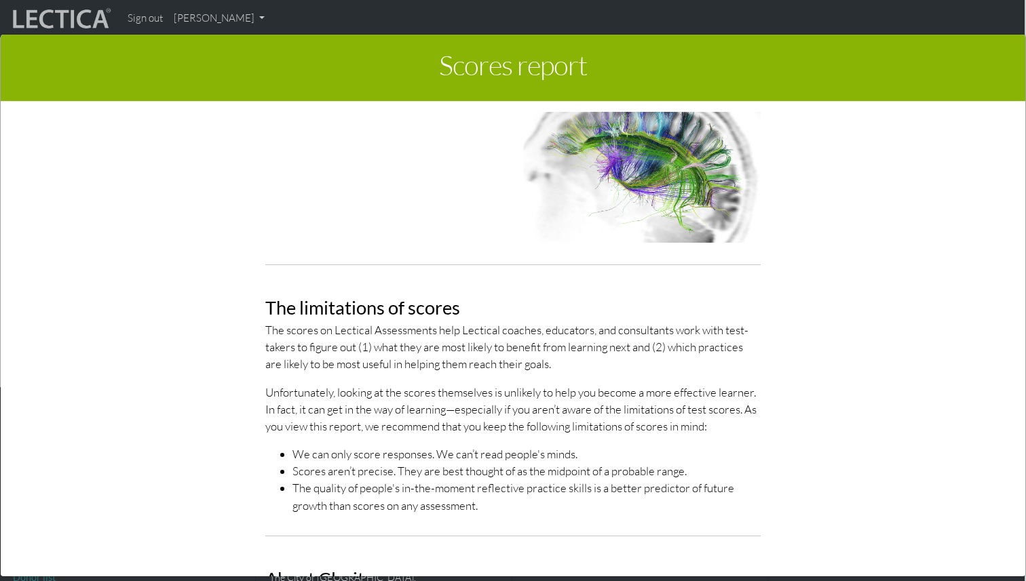
scroll to position [0, 0]
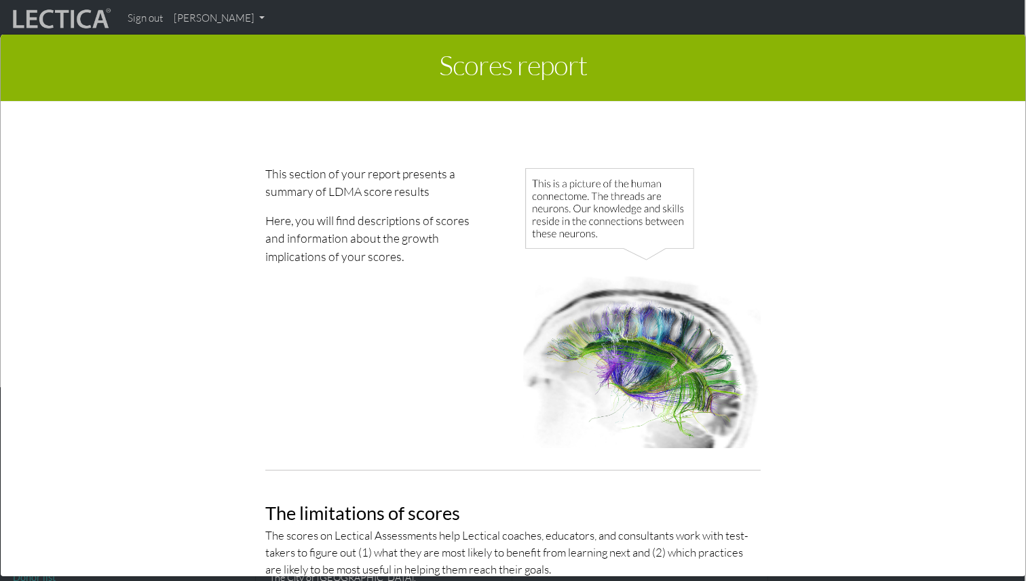
click at [90, 21] on div "Scores report × This section of your report presents a summary of LDMA score re…" at bounding box center [513, 304] width 1026 height 581
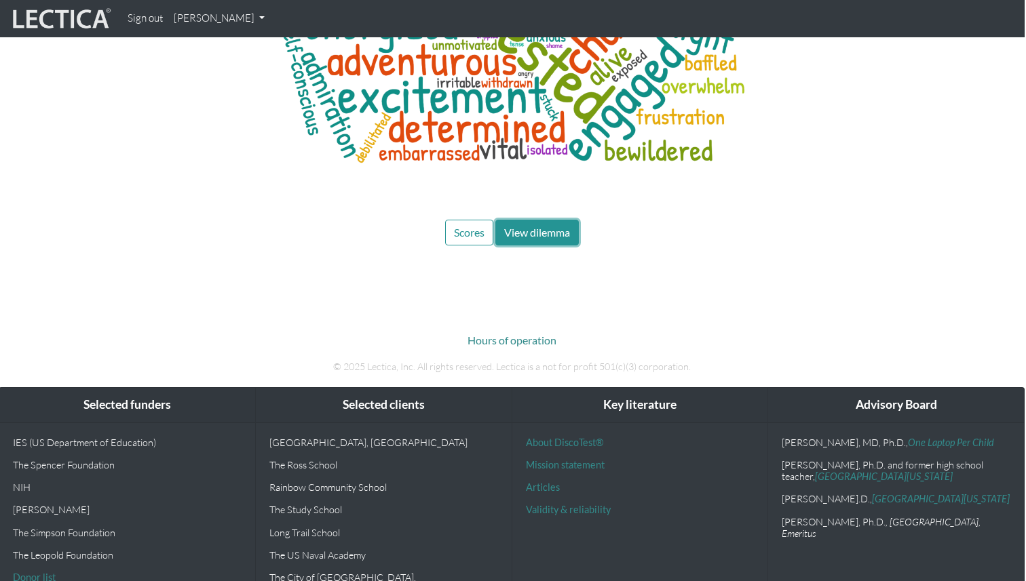
click at [526, 226] on span "View dilemma" at bounding box center [537, 232] width 66 height 13
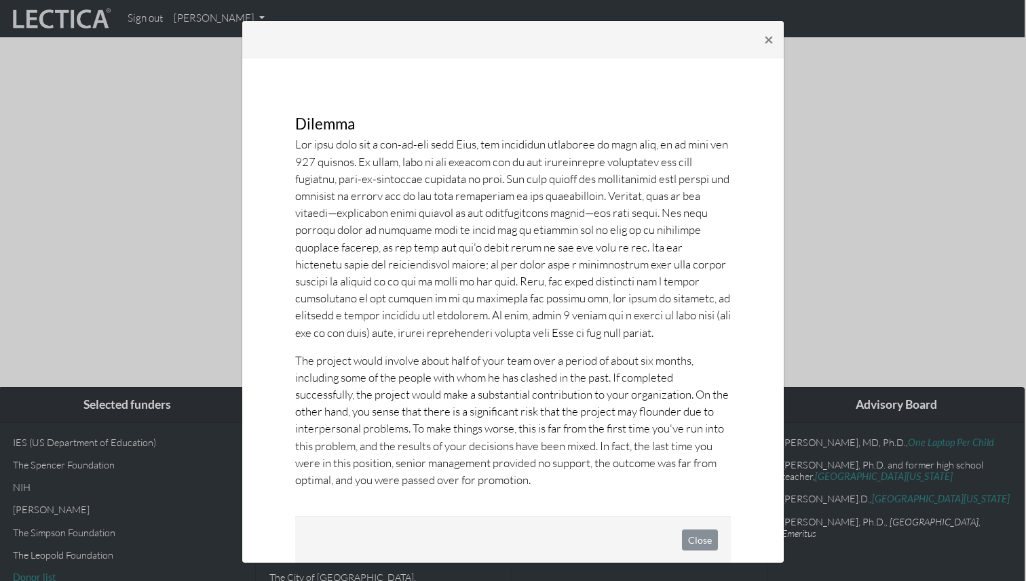
scroll to position [21, 0]
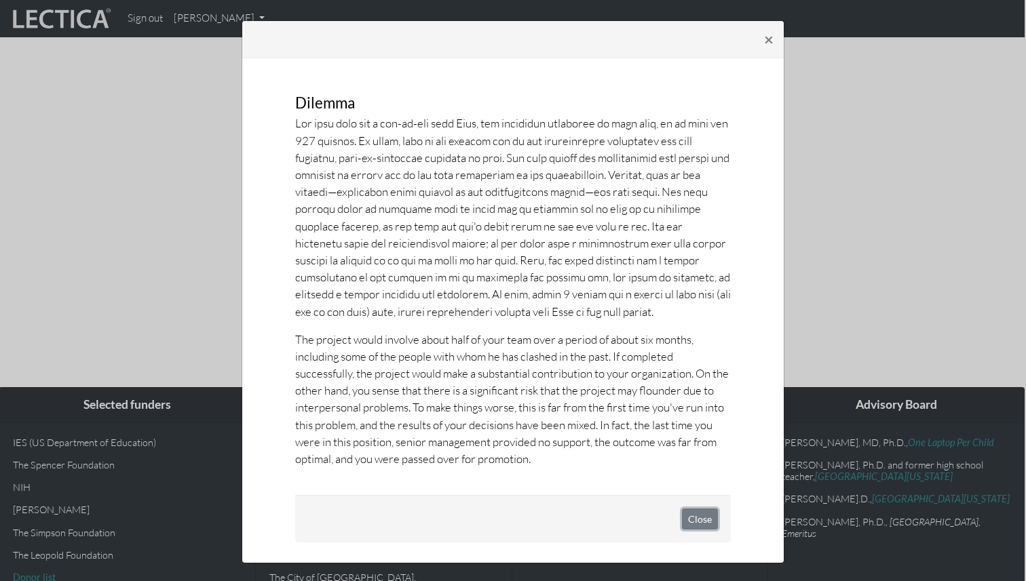
click at [706, 519] on button "Close" at bounding box center [700, 519] width 36 height 21
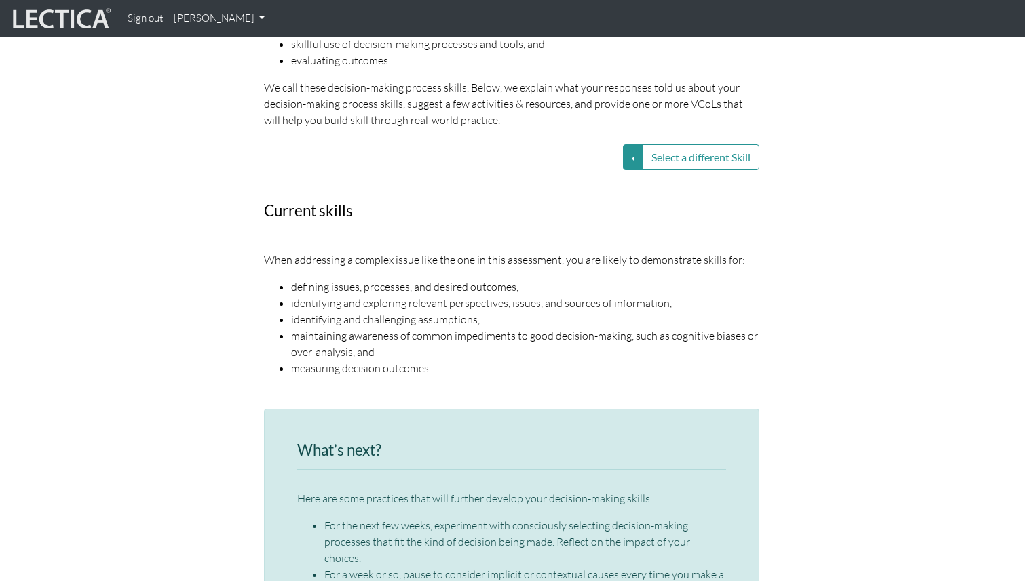
scroll to position [1766, 1]
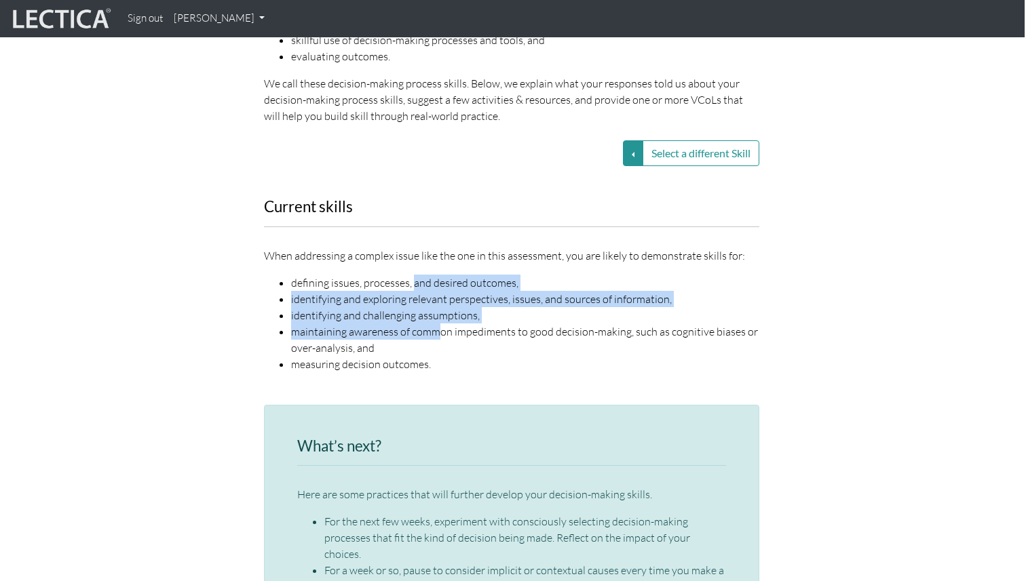
drag, startPoint x: 435, startPoint y: 315, endPoint x: 412, endPoint y: 258, distance: 60.6
click at [412, 275] on ul "defining issues, processes, and desired outcomes, identifying and exploring rel…" at bounding box center [511, 324] width 495 height 98
click at [412, 275] on li "defining issues, processes, and desired outcomes," at bounding box center [525, 283] width 468 height 16
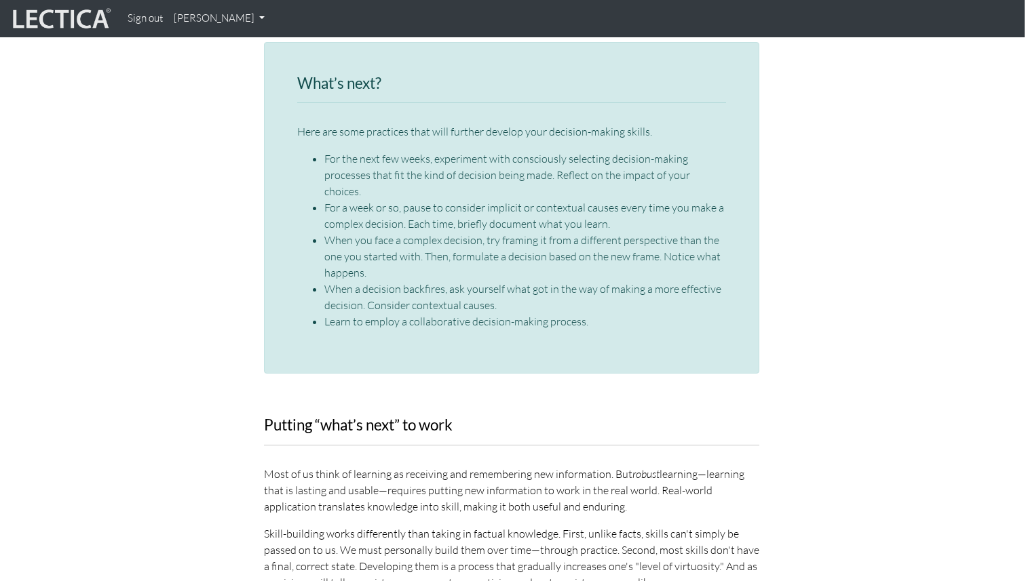
scroll to position [1715, 1]
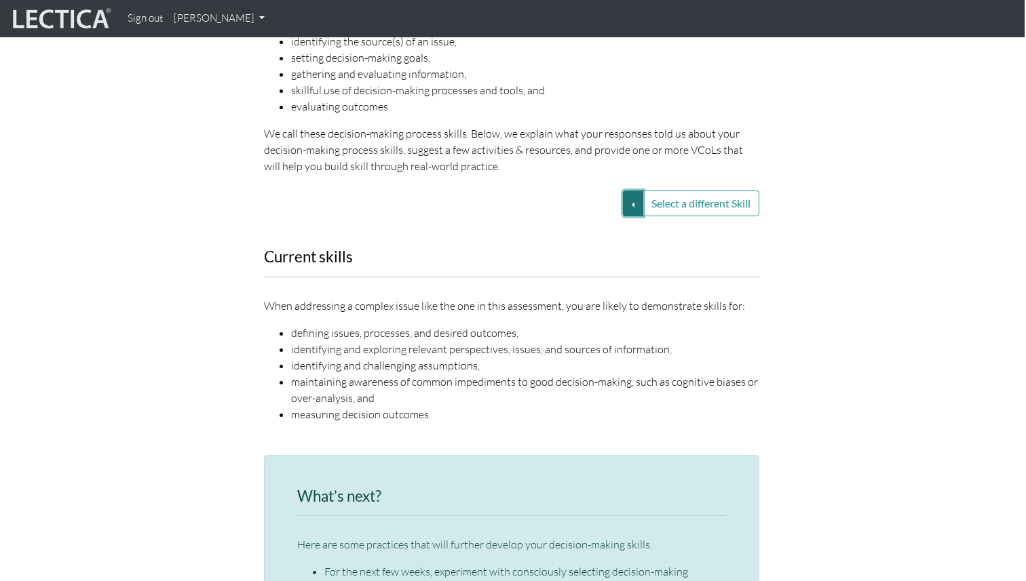
click at [633, 191] on button "Select a different Skill" at bounding box center [633, 204] width 20 height 26
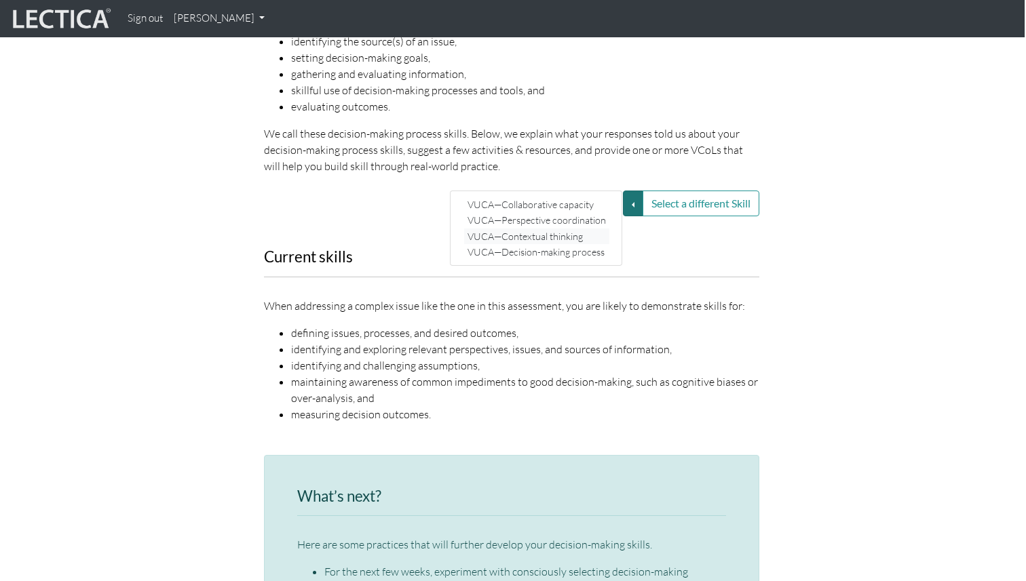
click at [575, 229] on link "VUCA—Contextual thinking" at bounding box center [536, 237] width 145 height 16
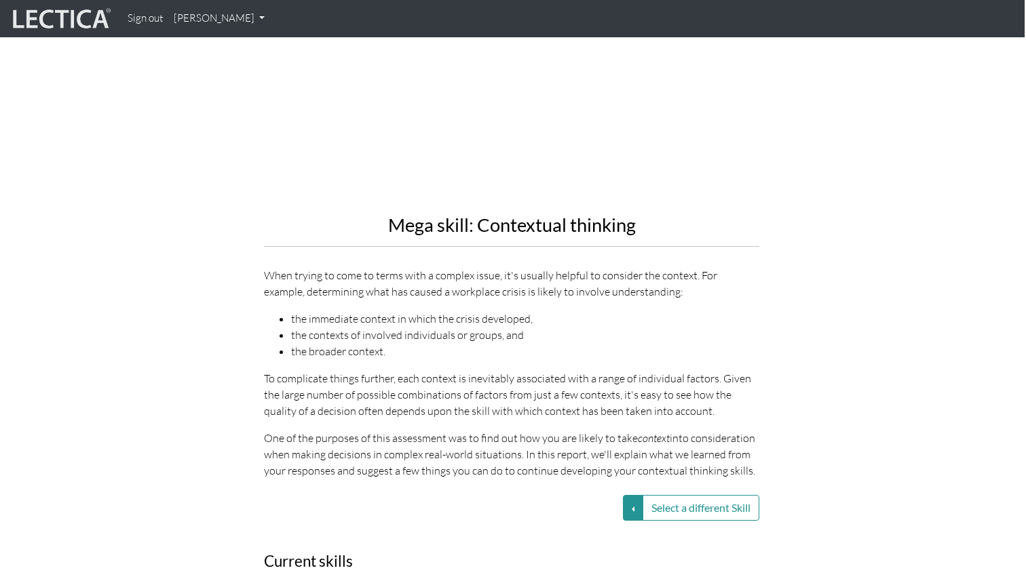
scroll to position [1456, 1]
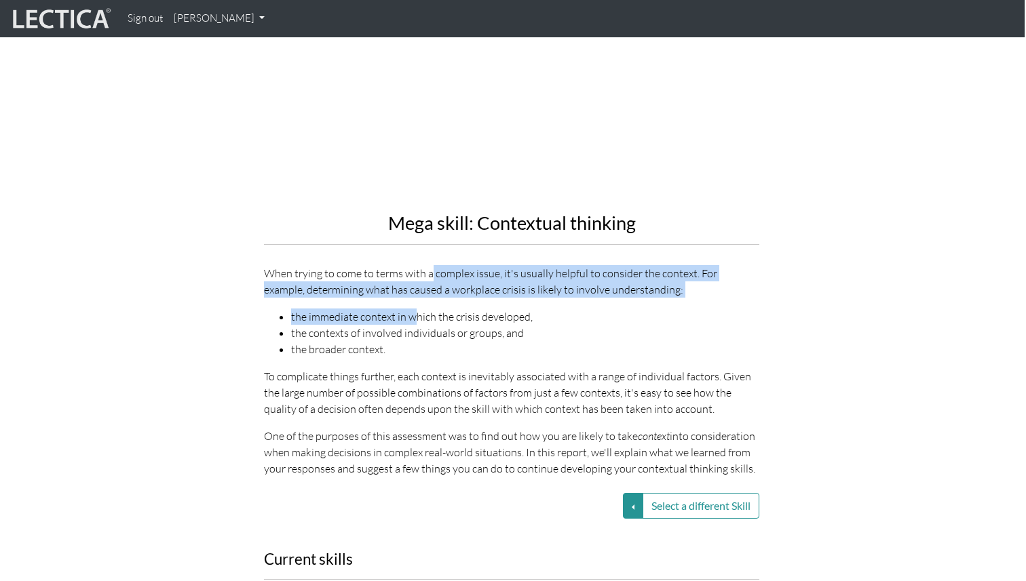
drag, startPoint x: 429, startPoint y: 256, endPoint x: 415, endPoint y: 299, distance: 45.0
click at [415, 299] on div "Mega skill: Contextual thinking When trying to come to terms with a complex iss…" at bounding box center [511, 175] width 495 height 604
click at [415, 309] on li "the immediate context in which the crisis developed," at bounding box center [525, 317] width 468 height 16
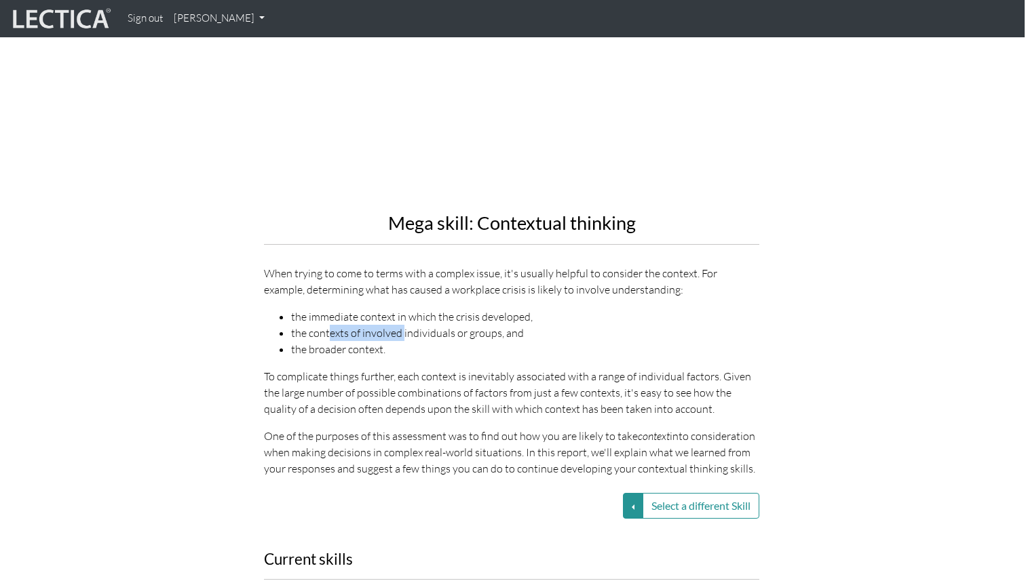
drag, startPoint x: 402, startPoint y: 321, endPoint x: 328, endPoint y: 316, distance: 74.8
click at [328, 325] on li "the contexts of involved individuals or groups, and" at bounding box center [525, 333] width 468 height 16
click at [333, 341] on li "the broader context." at bounding box center [525, 349] width 468 height 16
drag, startPoint x: 368, startPoint y: 334, endPoint x: 312, endPoint y: 334, distance: 56.3
click at [312, 341] on li "the broader context." at bounding box center [525, 349] width 468 height 16
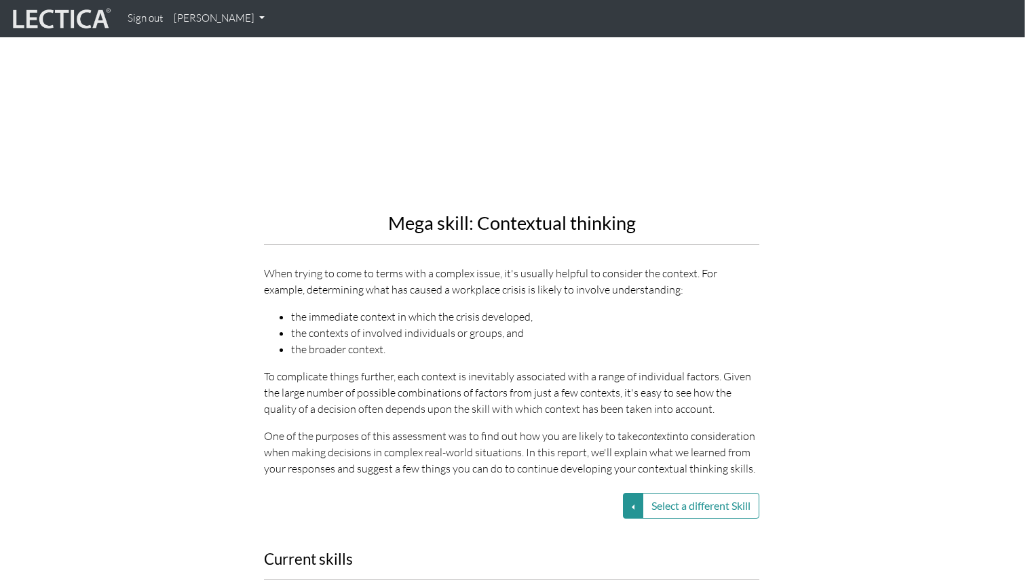
click at [312, 341] on li "the broader context." at bounding box center [525, 349] width 468 height 16
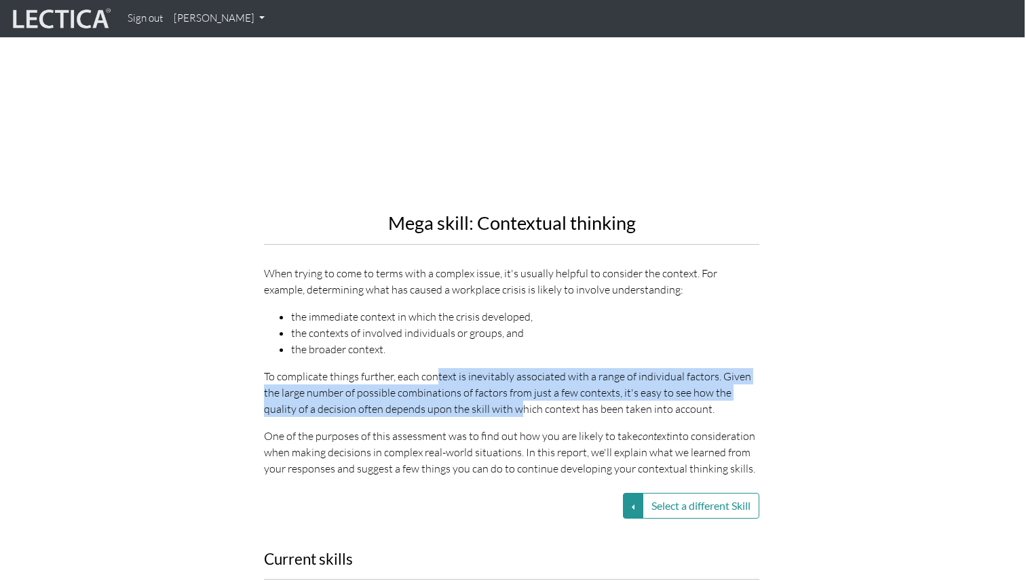
drag, startPoint x: 437, startPoint y: 362, endPoint x: 482, endPoint y: 393, distance: 54.7
click at [482, 393] on p "To complicate things further, each context is inevitably associated with a rang…" at bounding box center [511, 392] width 495 height 49
drag, startPoint x: 482, startPoint y: 393, endPoint x: 462, endPoint y: 362, distance: 37.3
click at [462, 368] on p "To complicate things further, each context is inevitably associated with a rang…" at bounding box center [511, 392] width 495 height 49
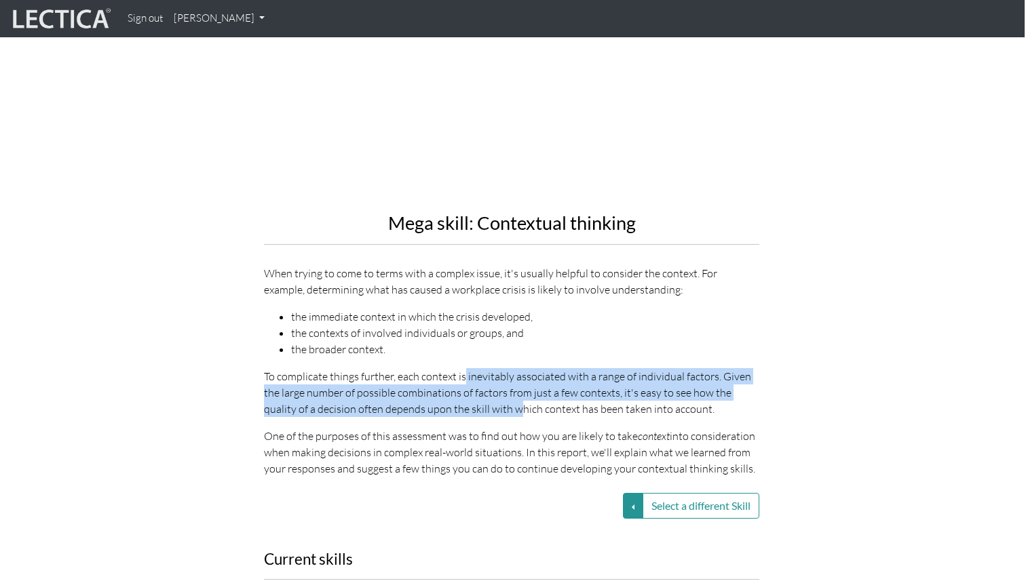
click at [462, 368] on p "To complicate things further, each context is inevitably associated with a rang…" at bounding box center [511, 392] width 495 height 49
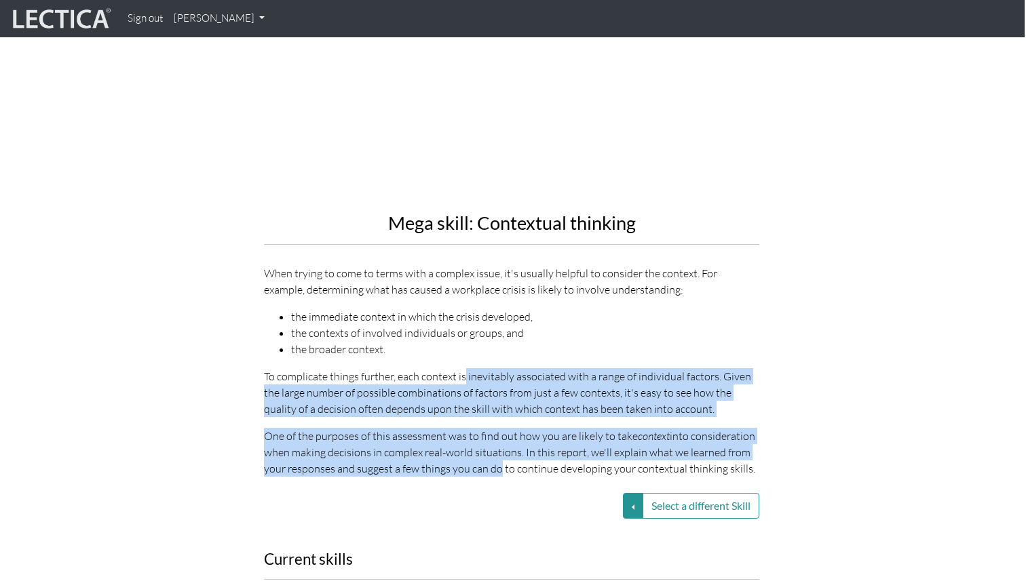
drag, startPoint x: 462, startPoint y: 362, endPoint x: 495, endPoint y: 444, distance: 88.9
click at [495, 444] on div "Mega skill: Contextual thinking When trying to come to terms with a complex iss…" at bounding box center [511, 175] width 495 height 604
click at [495, 444] on p "One of the purposes of this assessment was to find out how you are likely to ta…" at bounding box center [511, 452] width 495 height 49
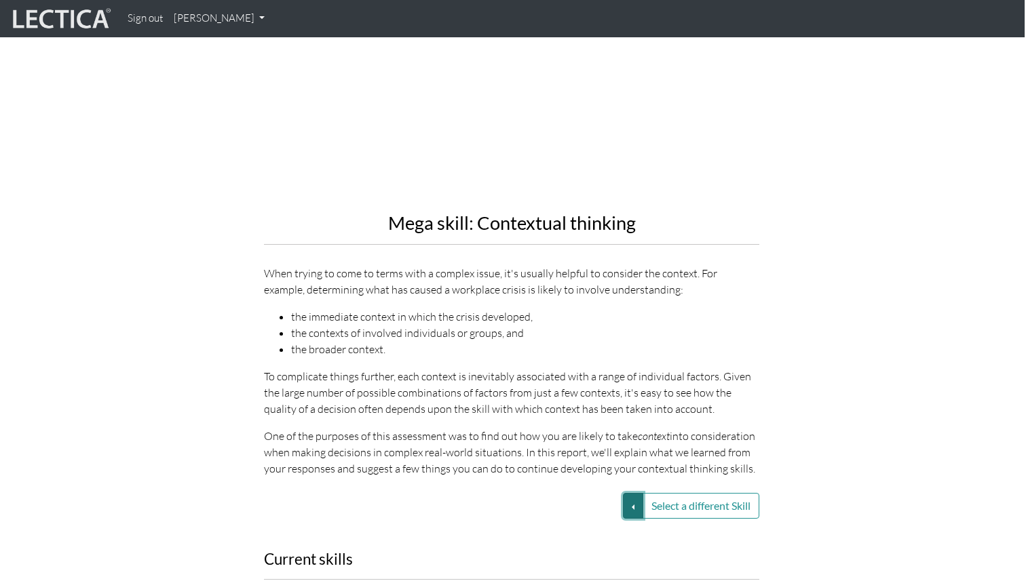
click at [627, 493] on button "Select a different Skill" at bounding box center [633, 506] width 20 height 26
click at [583, 547] on link "VUCA—Decision-making process" at bounding box center [536, 555] width 145 height 16
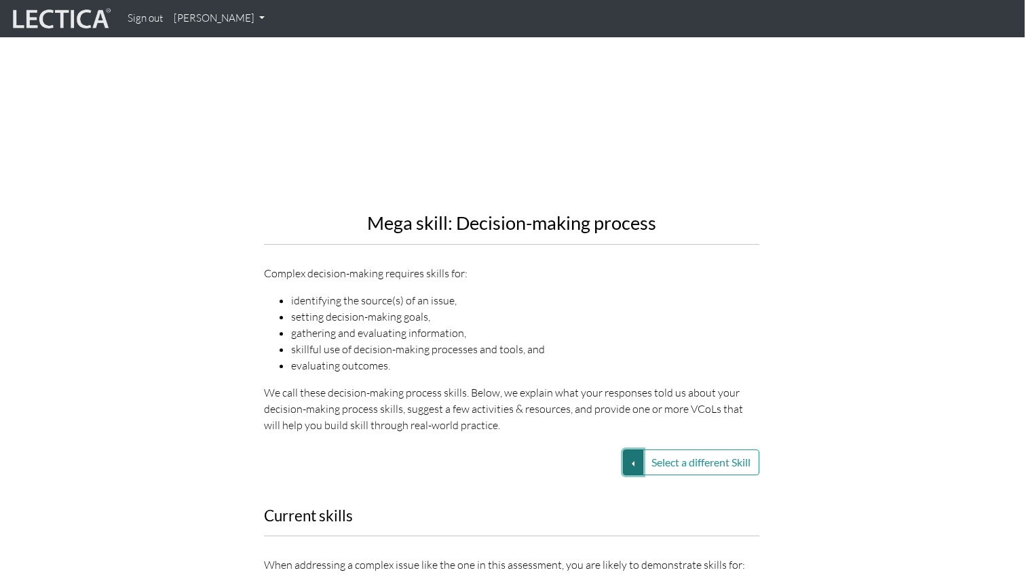
click at [625, 450] on button "Select a different Skill" at bounding box center [633, 463] width 20 height 26
click at [559, 391] on p "We call these decision-making process skills. Below, we explain what your respo…" at bounding box center [511, 409] width 495 height 49
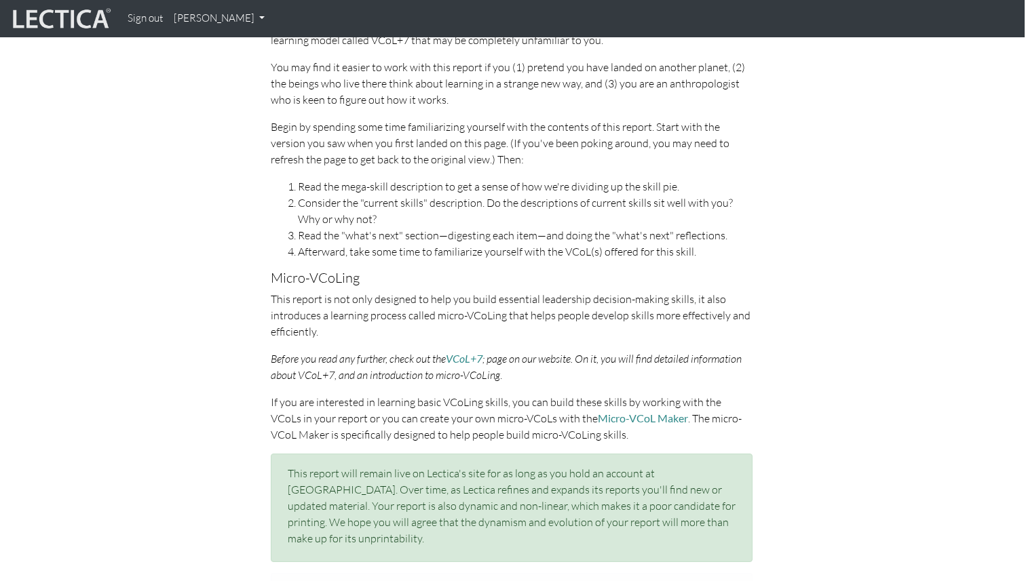
scroll to position [541, 1]
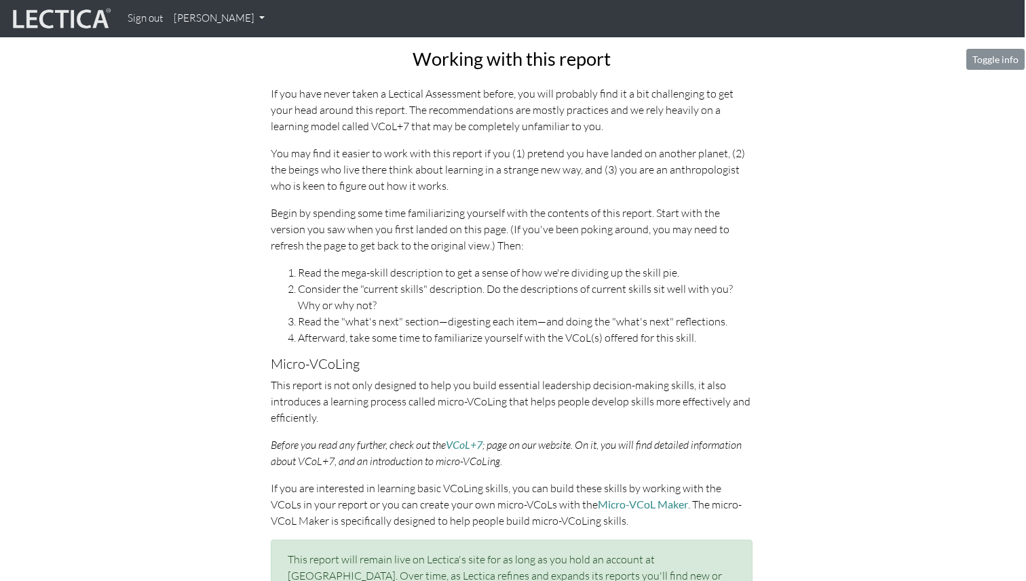
click at [209, 24] on link "[PERSON_NAME]" at bounding box center [219, 18] width 102 height 26
click at [213, 153] on div "Working with this report If you have never taken a Lectical Assessment before, …" at bounding box center [511, 354] width 773 height 610
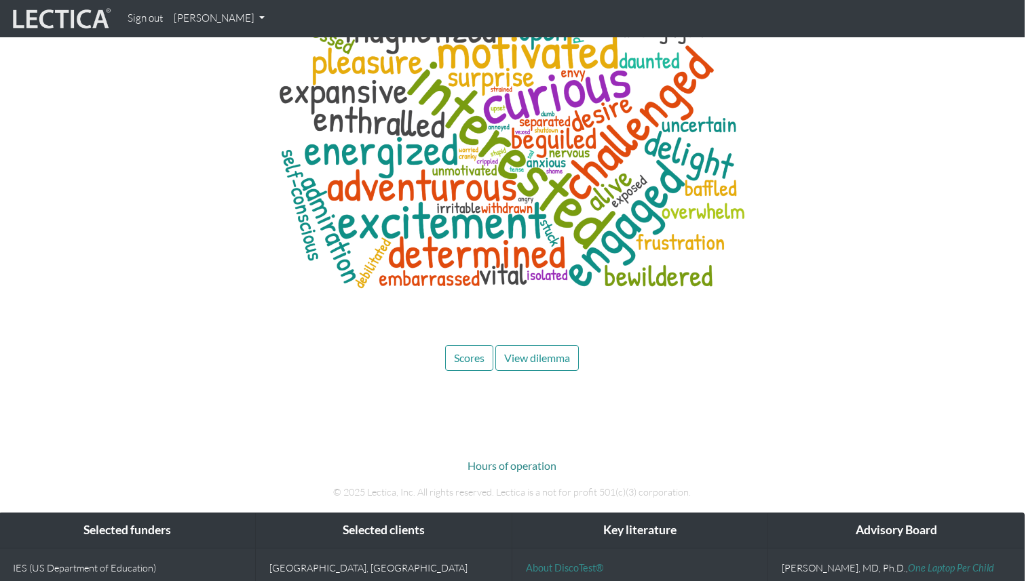
scroll to position [5637, 1]
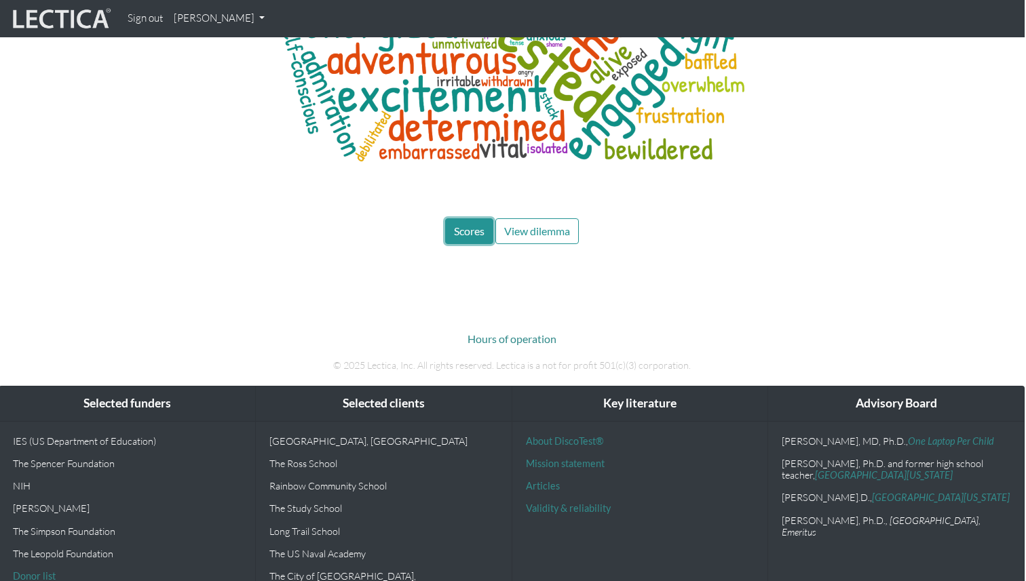
click at [464, 225] on span "Scores" at bounding box center [469, 231] width 31 height 13
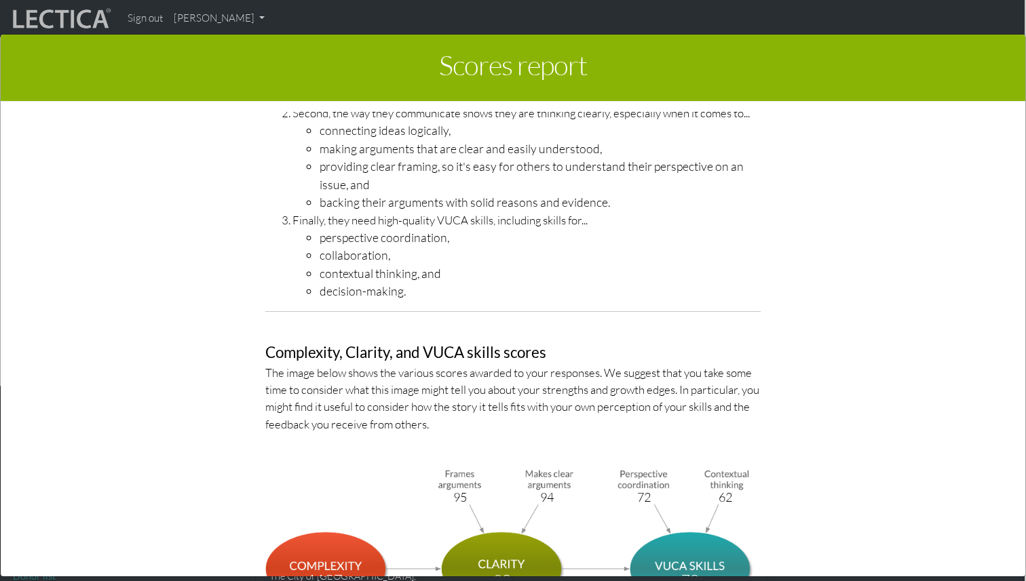
scroll to position [4436, 0]
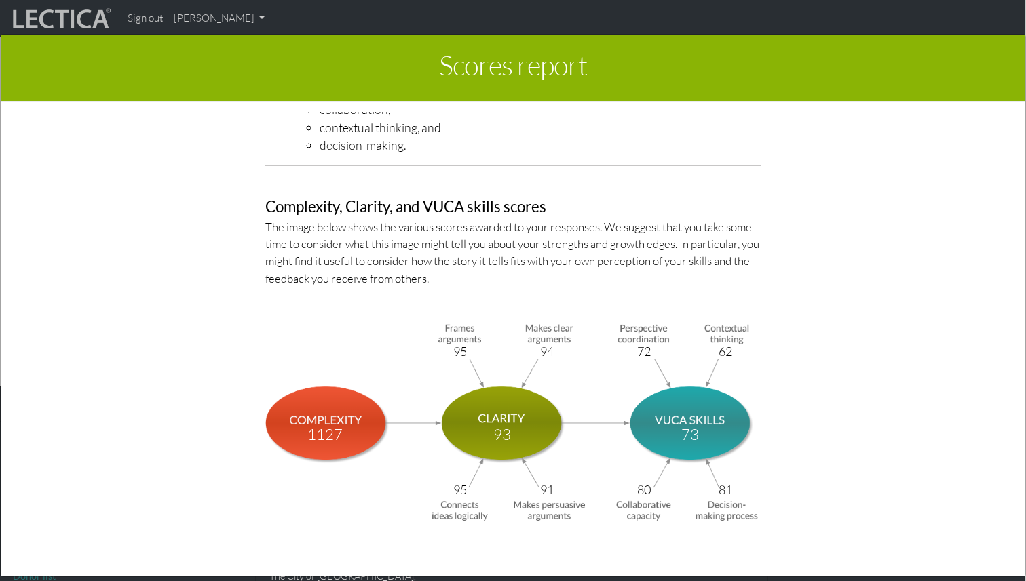
click at [220, 21] on div "Scores report × This section of your report presents a summary of LDMA score re…" at bounding box center [513, 304] width 1026 height 581
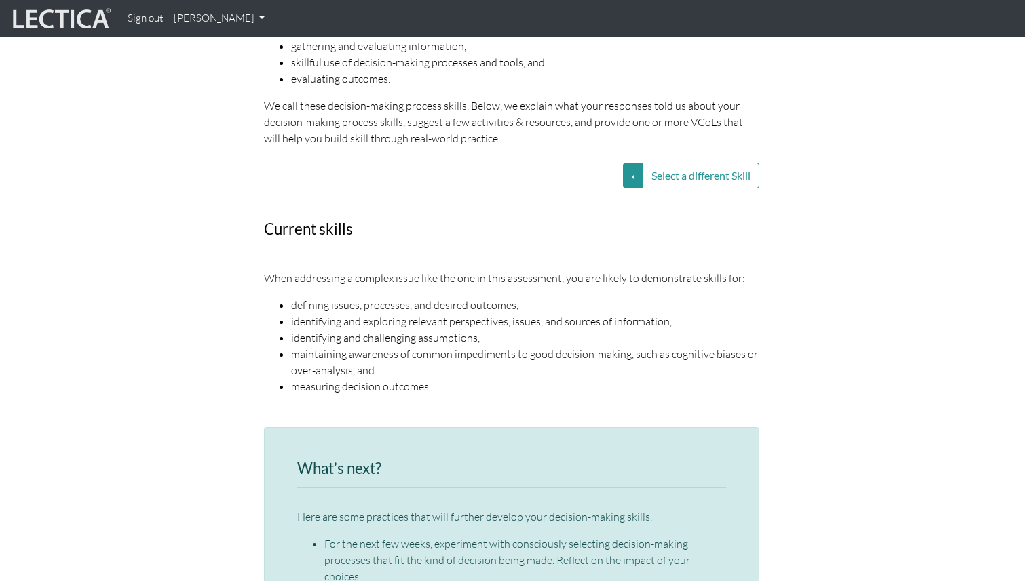
scroll to position [1712, 1]
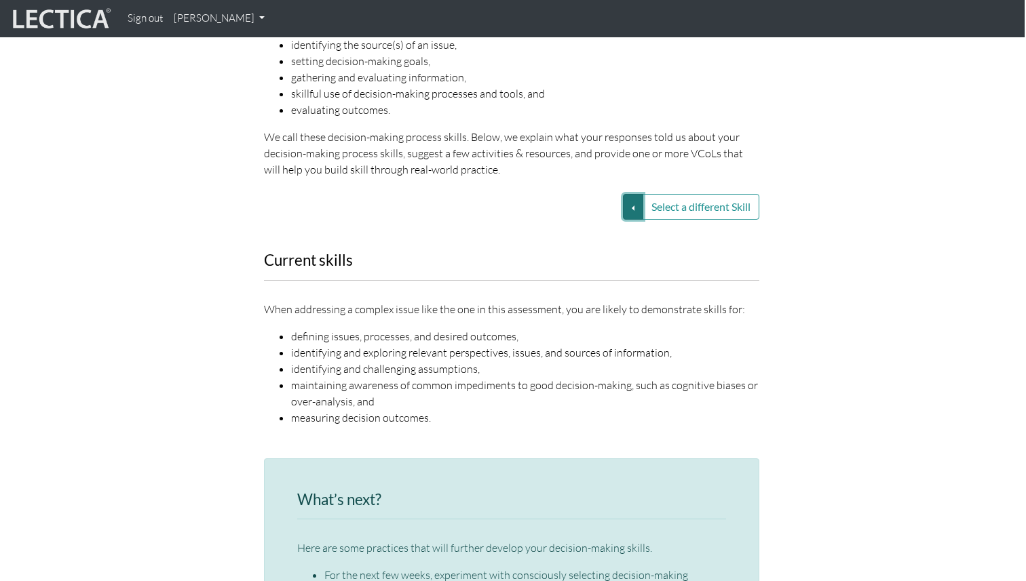
click at [623, 195] on button "Select a different Skill" at bounding box center [633, 207] width 20 height 26
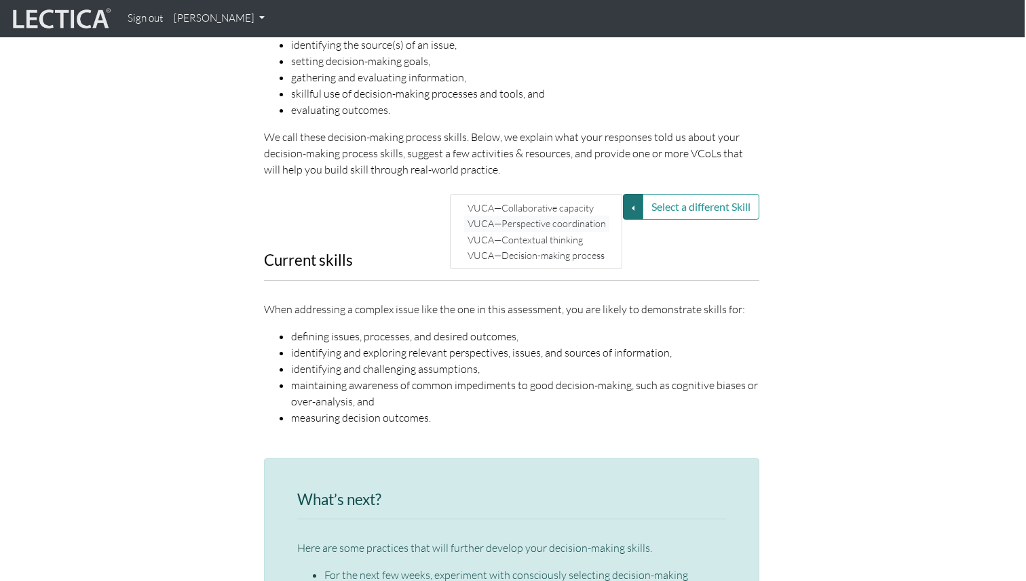
click at [591, 216] on link "VUCA—Perspective coordination" at bounding box center [536, 224] width 145 height 16
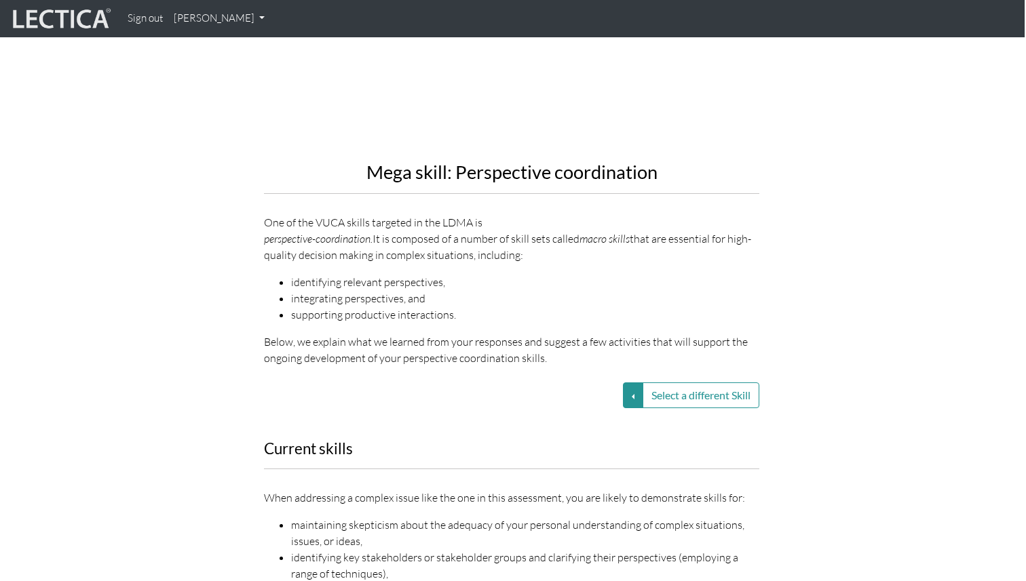
scroll to position [1496, 1]
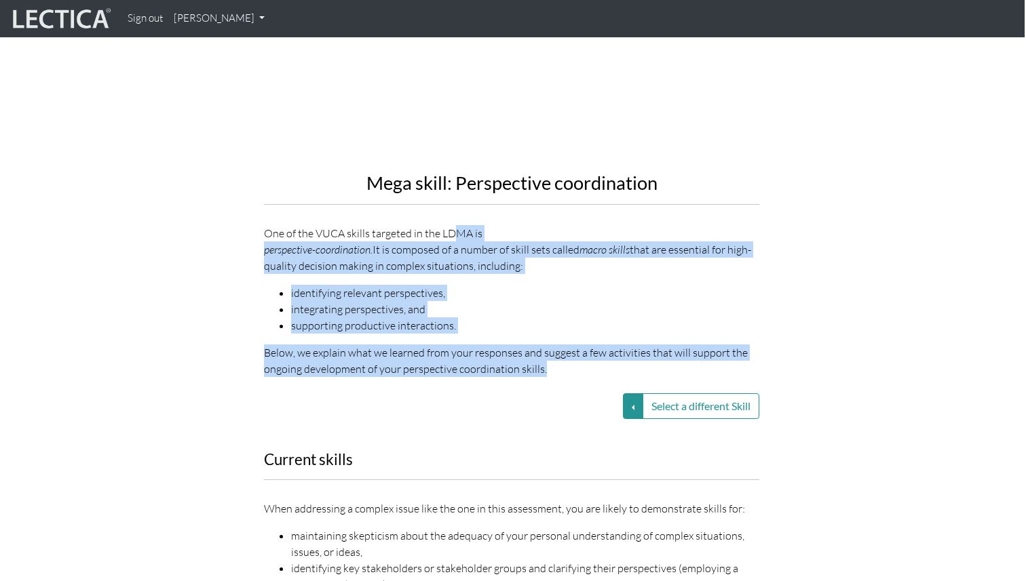
drag, startPoint x: 455, startPoint y: 220, endPoint x: 522, endPoint y: 348, distance: 144.4
click at [522, 348] on div "Mega skill: Perspective coordination One of the VUCA skills targeted in the LDM…" at bounding box center [512, 94] width 516 height 587
click at [521, 348] on div "Mega skill: Perspective coordination One of the VUCA skills targeted in the LDM…" at bounding box center [512, 94] width 516 height 587
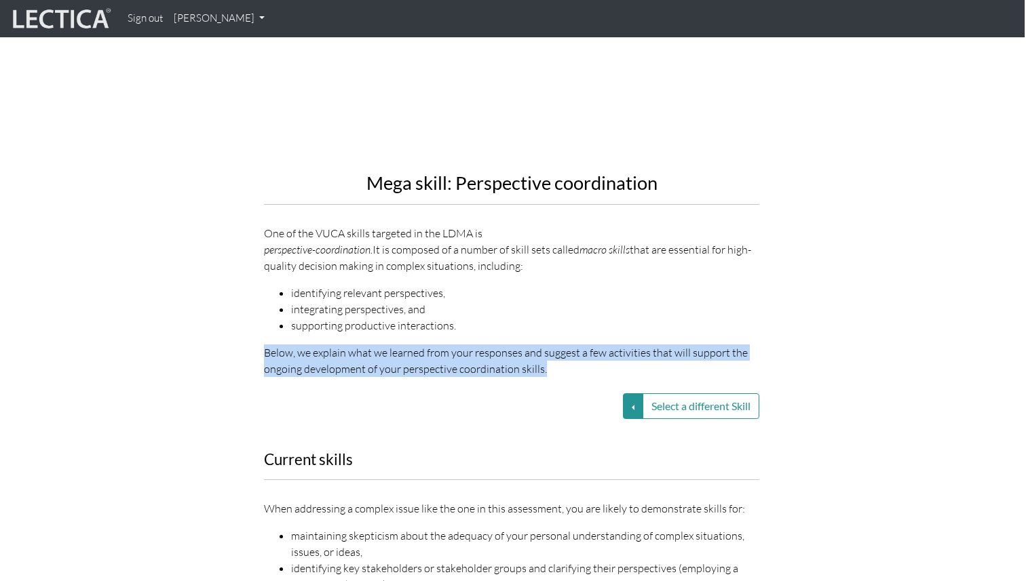
drag, startPoint x: 521, startPoint y: 348, endPoint x: 502, endPoint y: 307, distance: 45.5
click at [502, 307] on div "Mega skill: Perspective coordination One of the VUCA skills targeted in the LDM…" at bounding box center [512, 94] width 516 height 587
click at [502, 307] on div "Mega skill: Perspective coordination One of the VUCA skills targeted in the LDM…" at bounding box center [511, 105] width 495 height 544
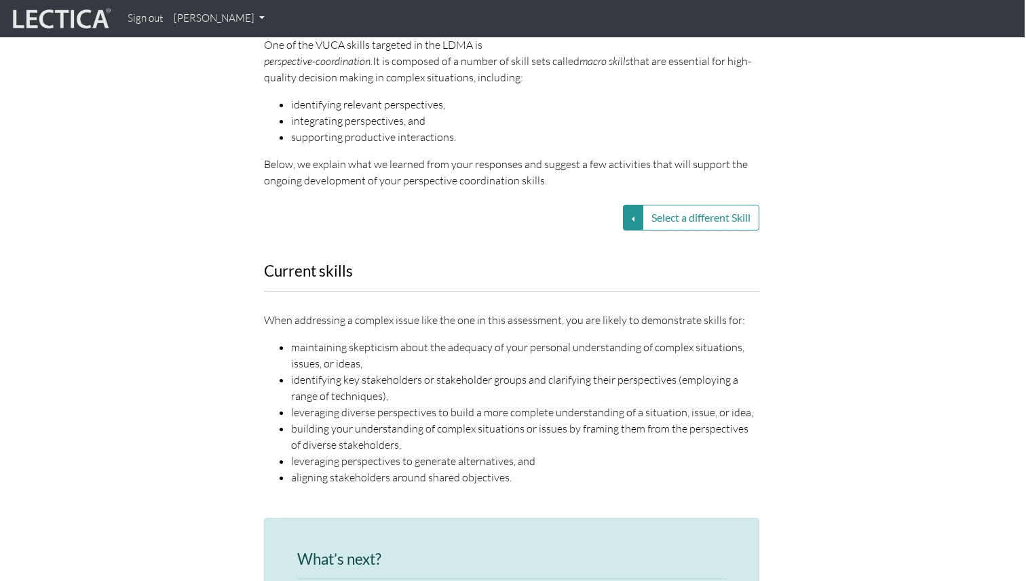
scroll to position [1684, 1]
click at [624, 206] on button "Select a different Skill" at bounding box center [633, 219] width 20 height 26
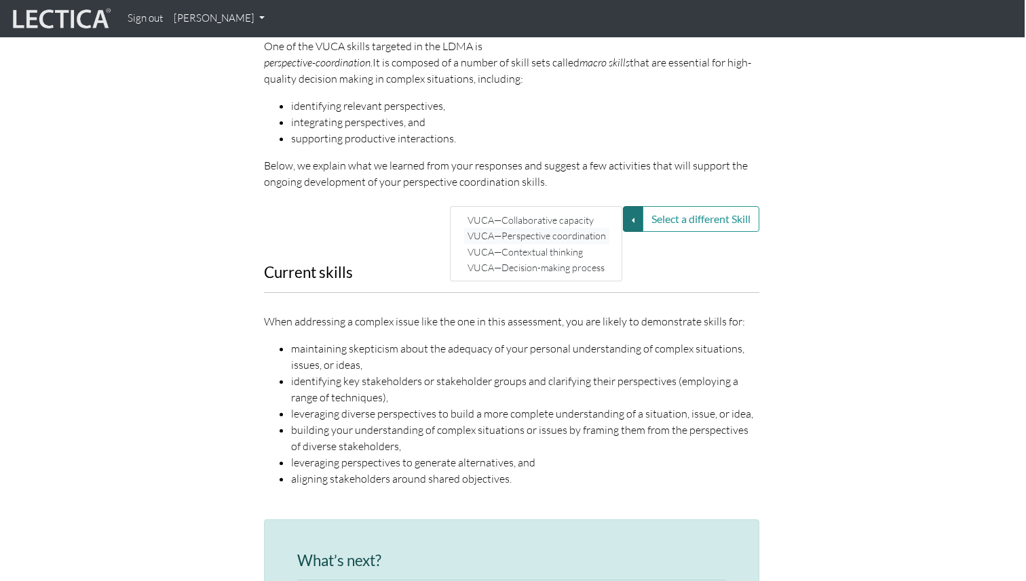
click at [593, 228] on link "VUCA—Perspective coordination" at bounding box center [536, 236] width 145 height 16
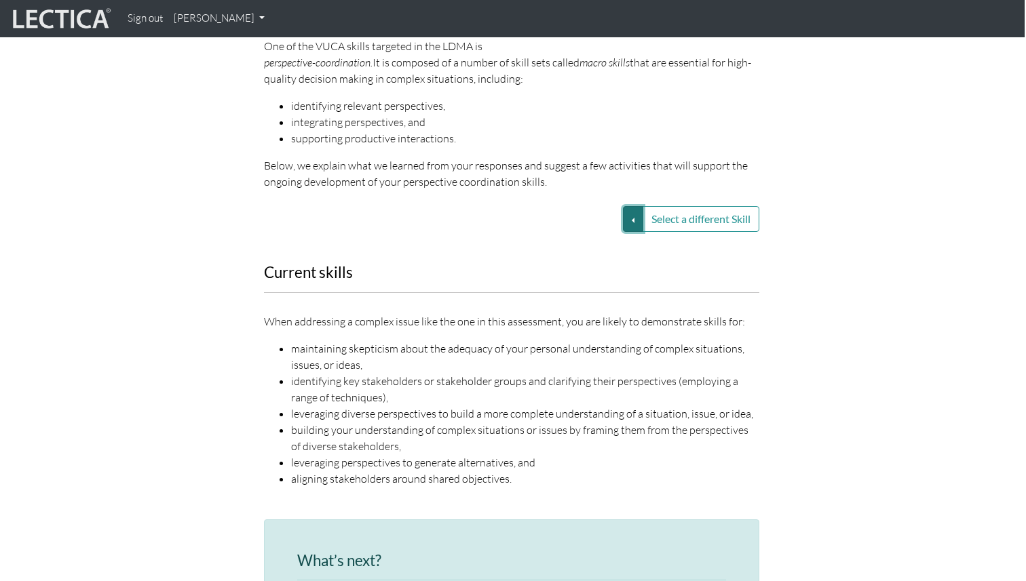
click at [628, 206] on button "Select a different Skill" at bounding box center [633, 219] width 20 height 26
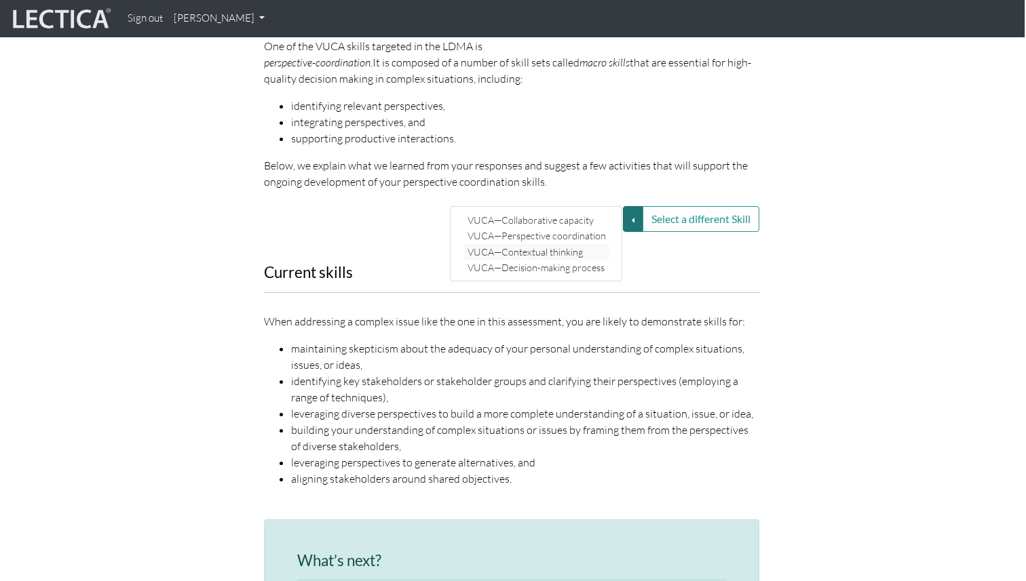
click at [562, 244] on link "VUCA—Contextual thinking" at bounding box center [536, 252] width 145 height 16
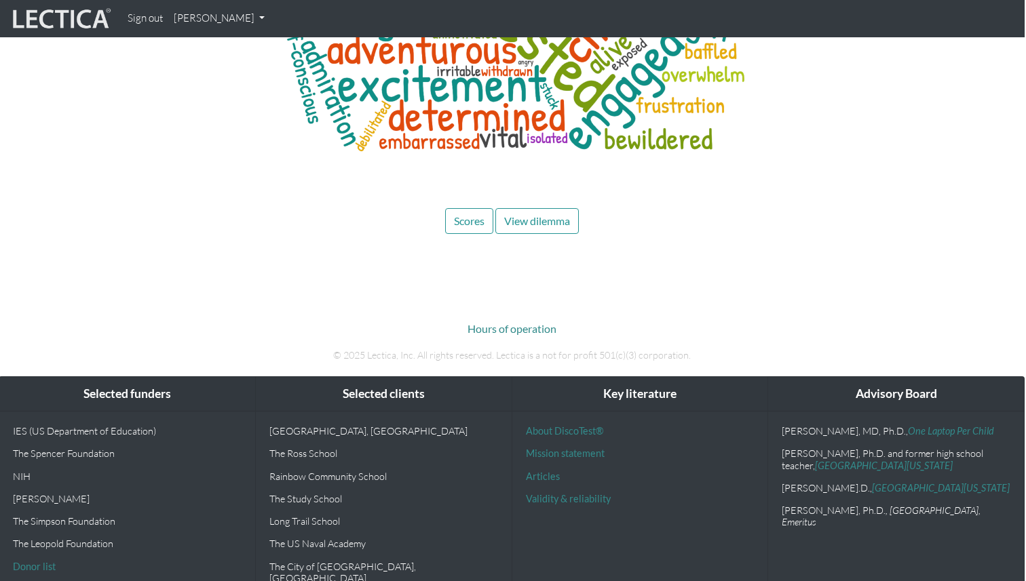
scroll to position [5943, 1]
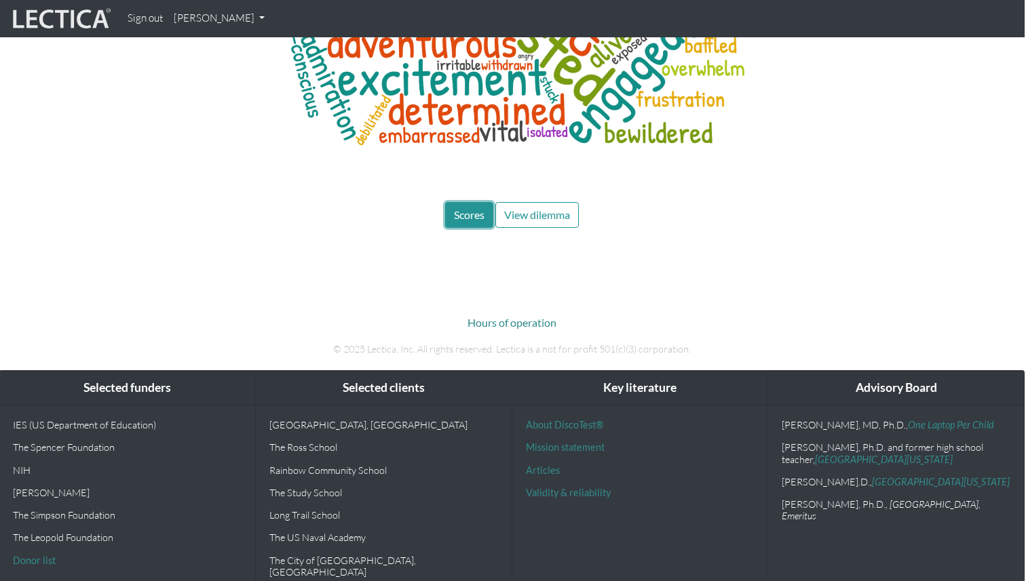
click at [472, 208] on span "Scores" at bounding box center [469, 214] width 31 height 13
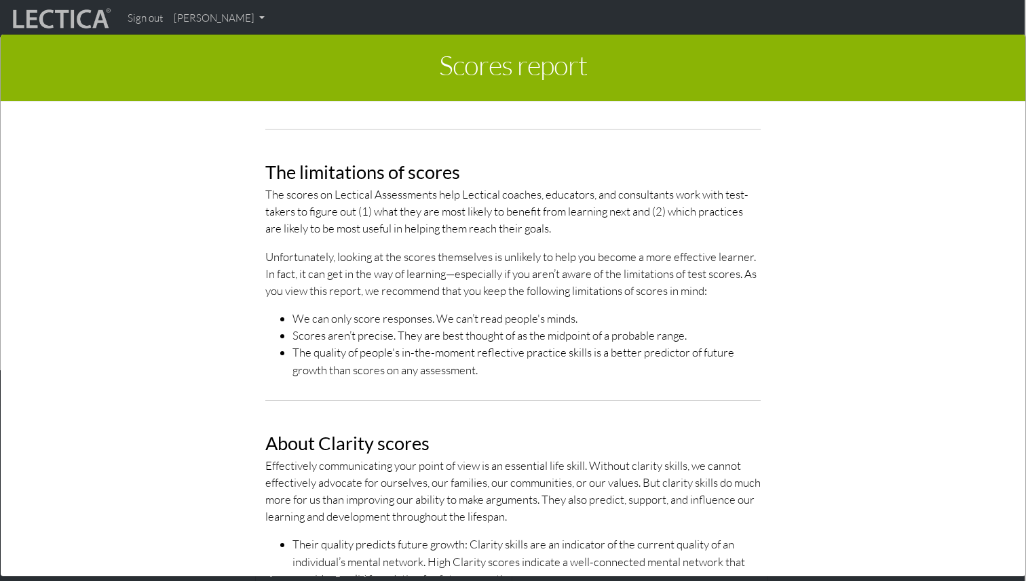
scroll to position [351, 0]
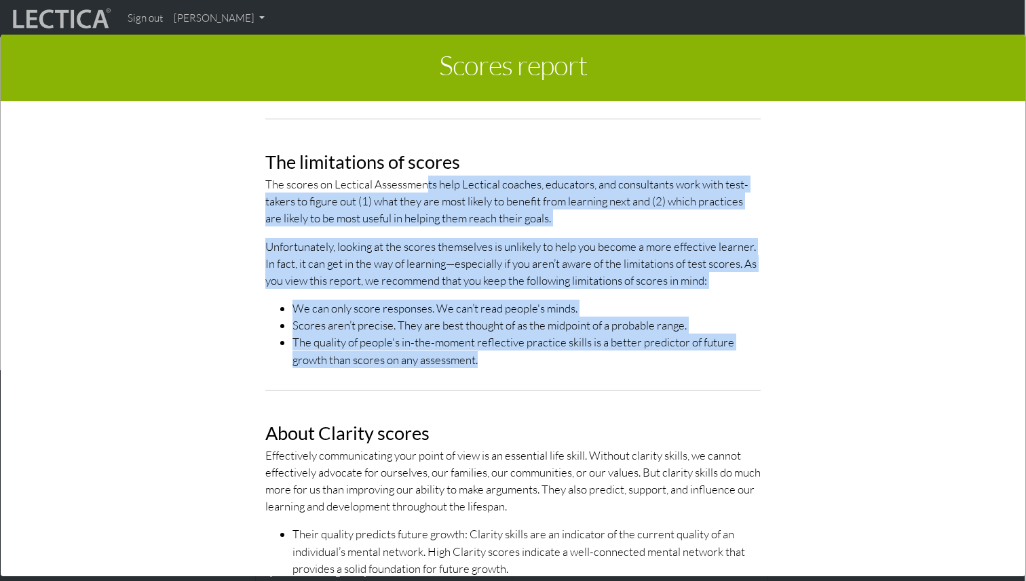
drag, startPoint x: 427, startPoint y: 185, endPoint x: 504, endPoint y: 357, distance: 189.2
click at [504, 357] on div "This section of your report presents a summary of LDMA score results Here, you …" at bounding box center [513, 96] width 516 height 566
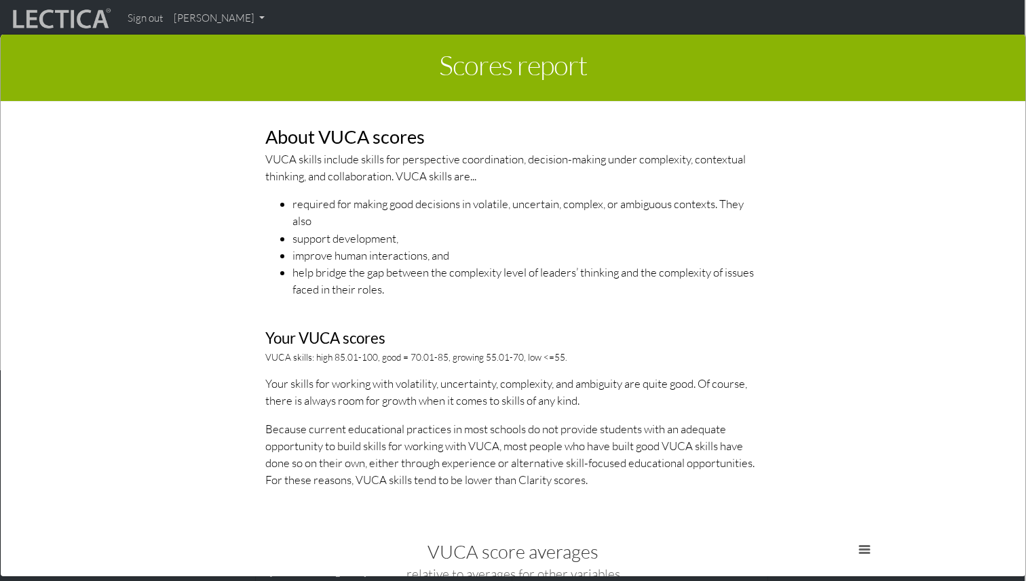
scroll to position [1938, 0]
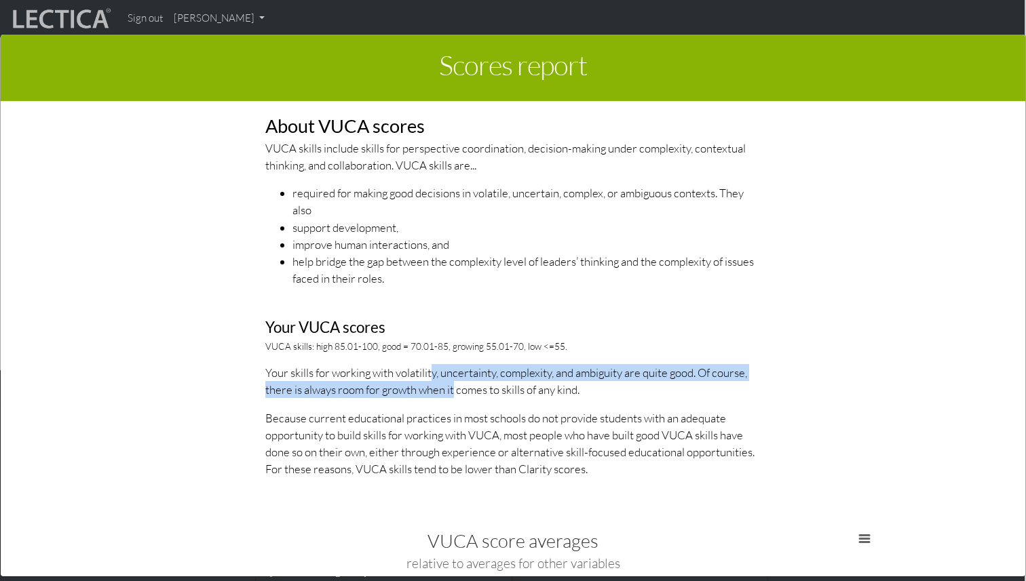
drag, startPoint x: 435, startPoint y: 379, endPoint x: 454, endPoint y: 392, distance: 23.3
click at [454, 392] on p "Your skills for working with volatility, uncertainty, complexity, and ambiguity…" at bounding box center [512, 381] width 495 height 34
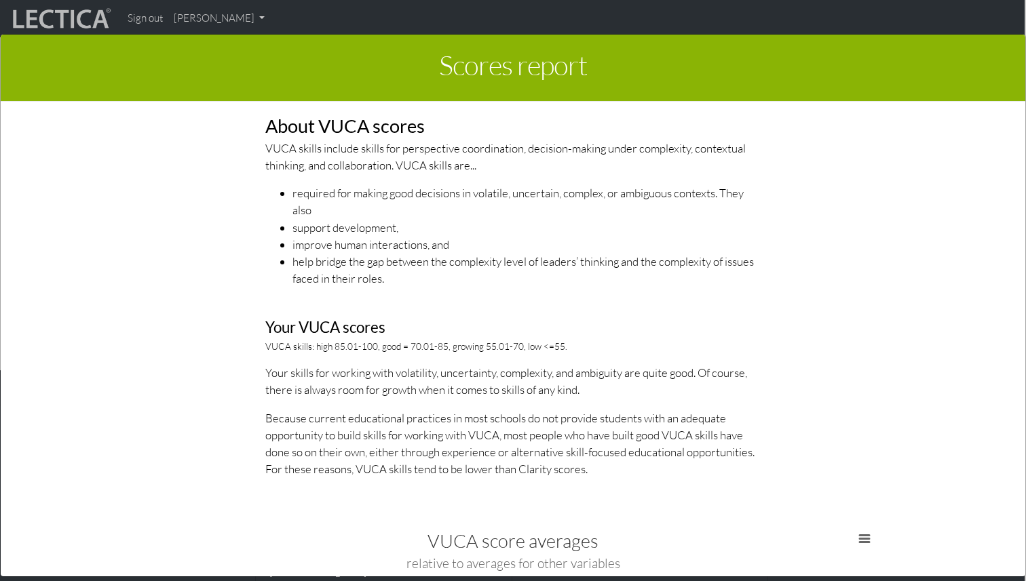
scroll to position [1958, 0]
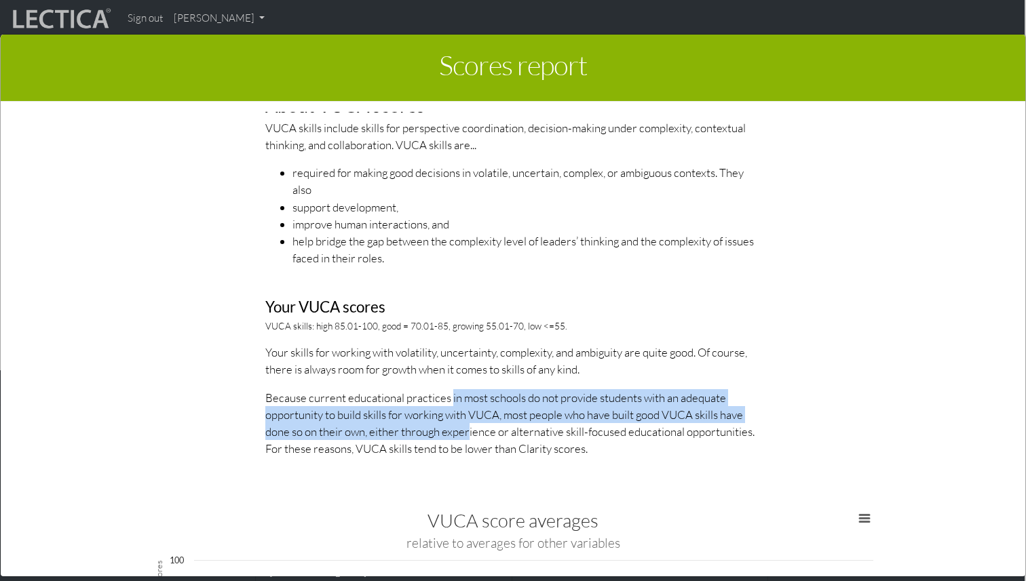
drag, startPoint x: 452, startPoint y: 400, endPoint x: 469, endPoint y: 426, distance: 31.2
click at [469, 426] on p "Because current educational practices in most schools do not provide students w…" at bounding box center [512, 423] width 495 height 69
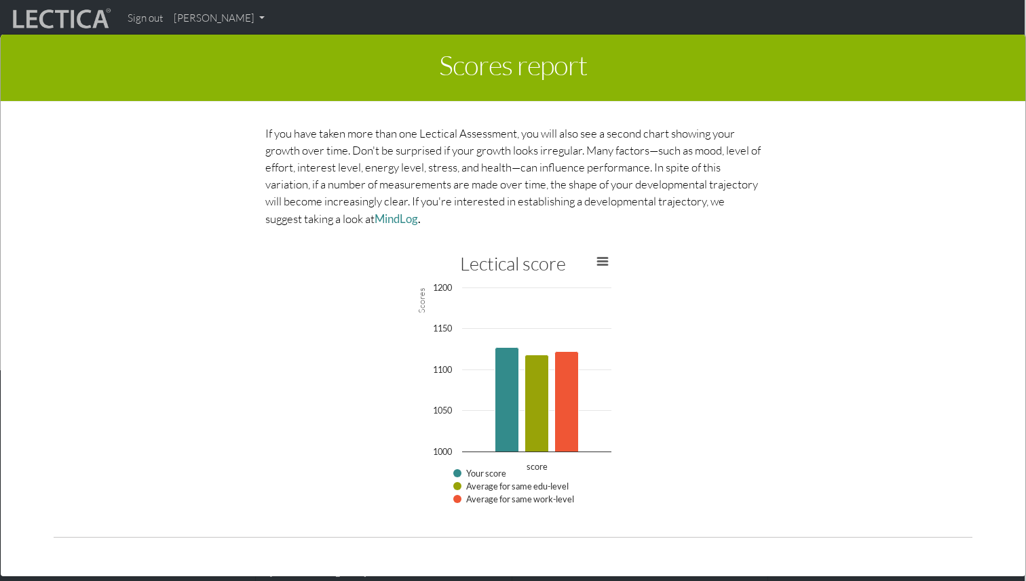
scroll to position [3054, 0]
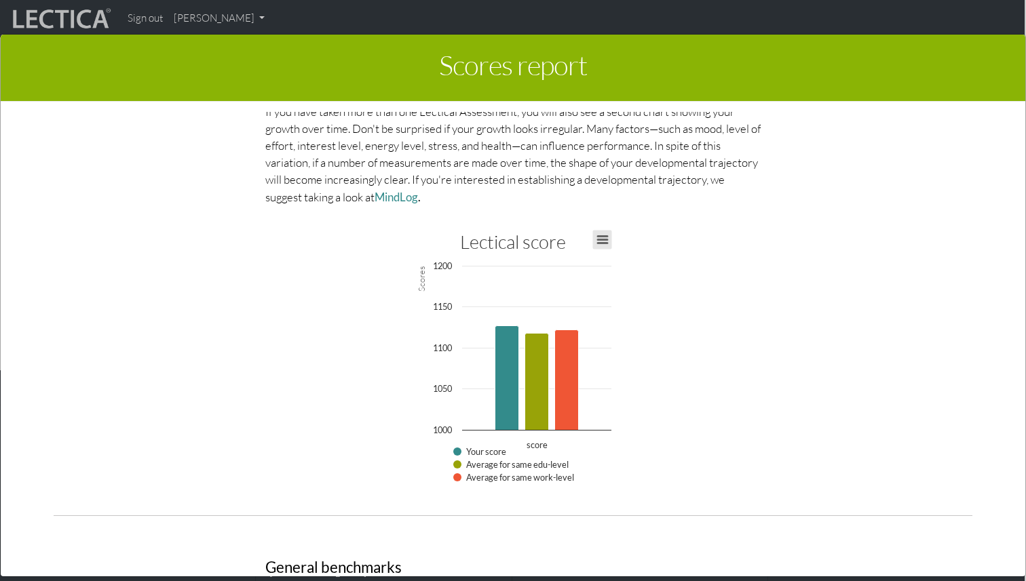
click at [606, 239] on button "View chart menu, Lectical score" at bounding box center [602, 240] width 19 height 19
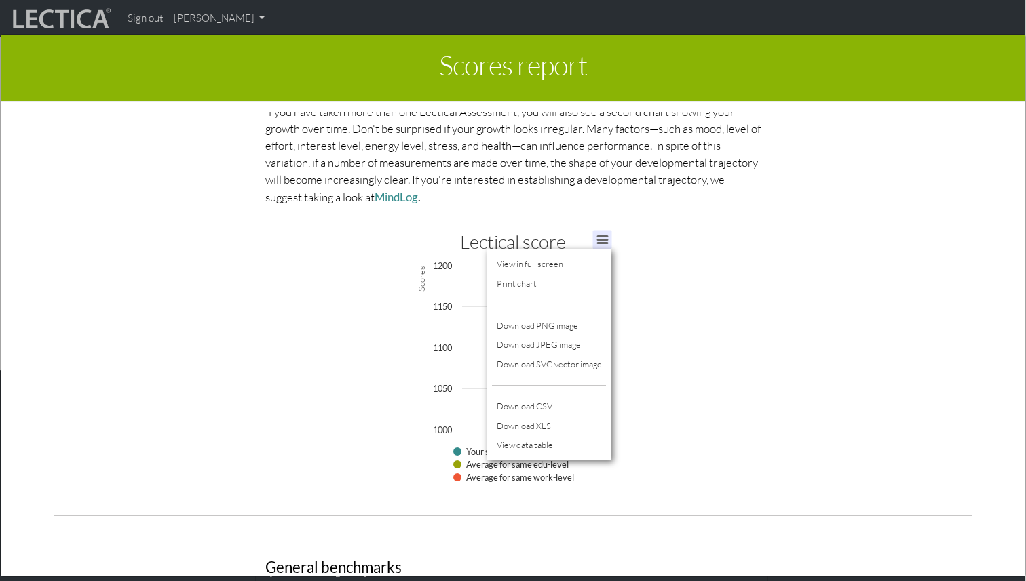
click at [647, 267] on div "Lectical score Bar chart with 3 data series. View as data table, Lectical score…" at bounding box center [512, 362] width 271 height 271
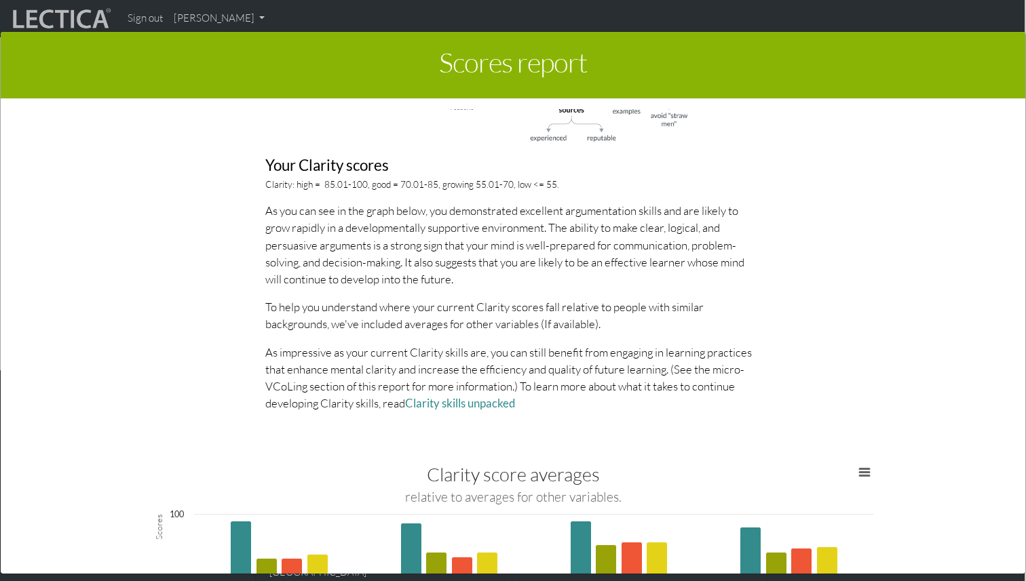
scroll to position [1229, 0]
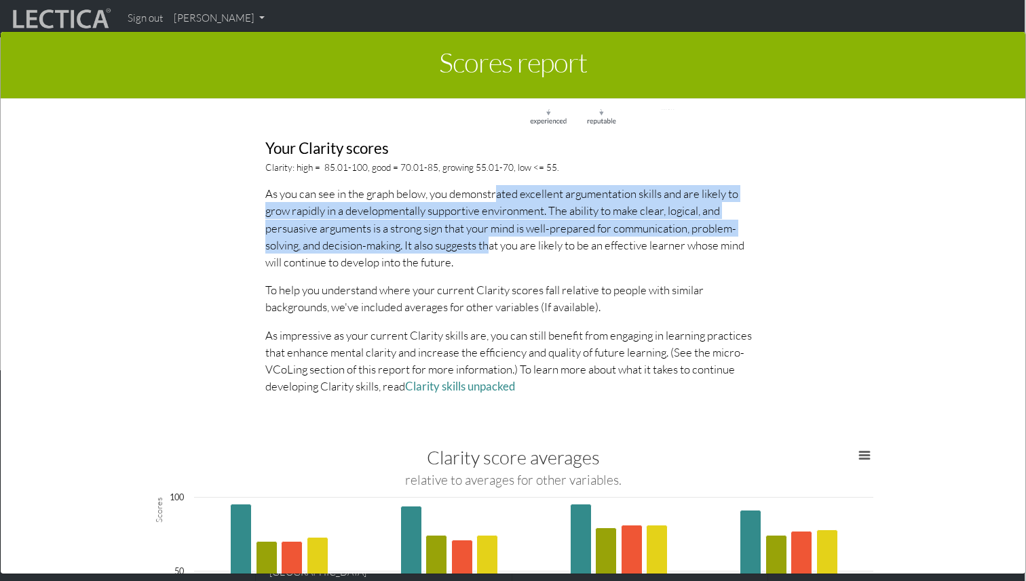
drag, startPoint x: 495, startPoint y: 197, endPoint x: 490, endPoint y: 239, distance: 41.7
click at [490, 239] on p "As you can see in the graph below, you demonstrated excellent argumentation ski…" at bounding box center [512, 227] width 495 height 85
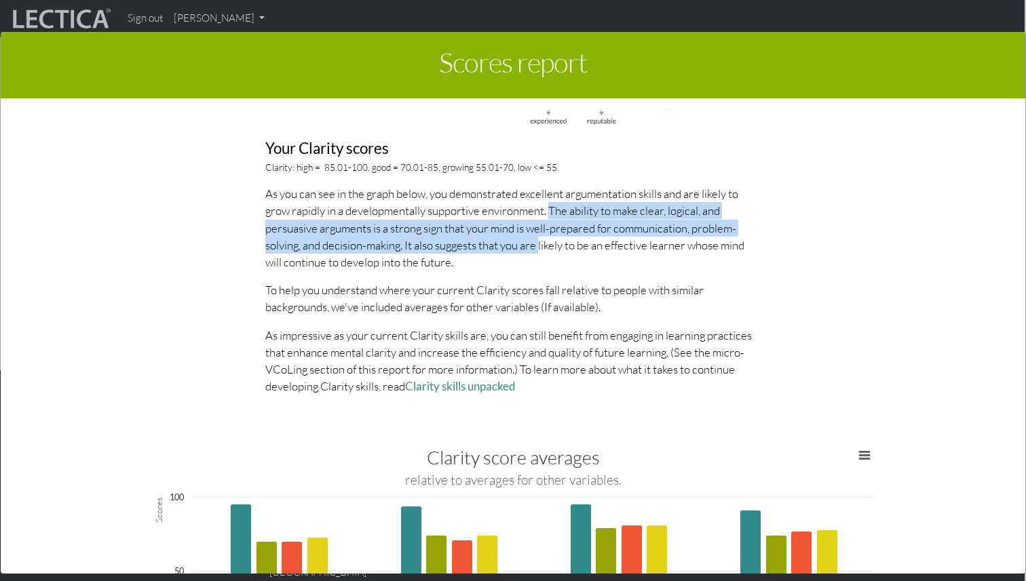
drag, startPoint x: 549, startPoint y: 214, endPoint x: 543, endPoint y: 246, distance: 31.7
click at [543, 246] on p "As you can see in the graph below, you demonstrated excellent argumentation ski…" at bounding box center [512, 227] width 495 height 85
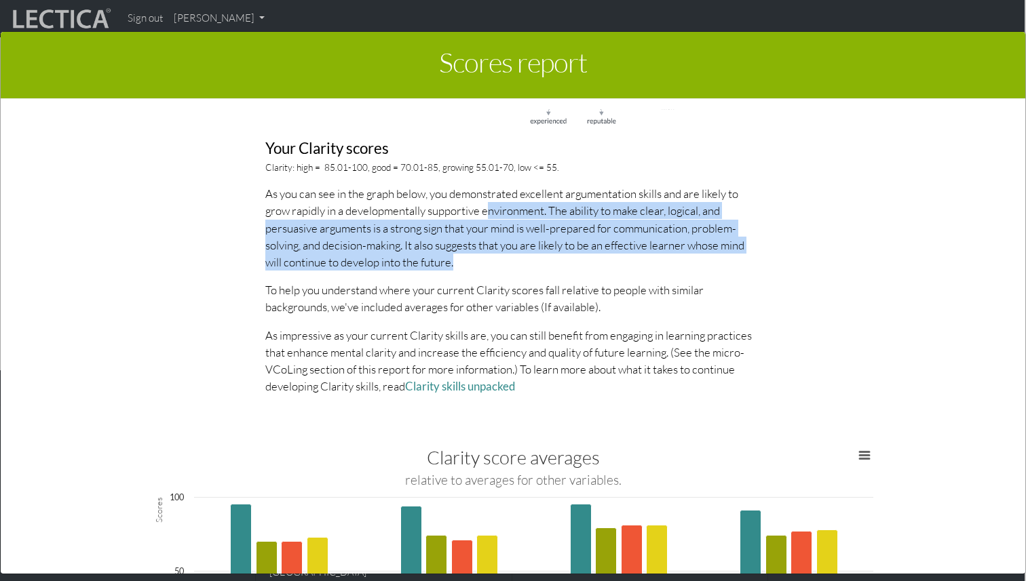
drag, startPoint x: 506, startPoint y: 261, endPoint x: 490, endPoint y: 218, distance: 45.7
click at [490, 218] on p "As you can see in the graph below, you demonstrated excellent argumentation ski…" at bounding box center [512, 227] width 495 height 85
click at [489, 218] on p "As you can see in the graph below, you demonstrated excellent argumentation ski…" at bounding box center [512, 227] width 495 height 85
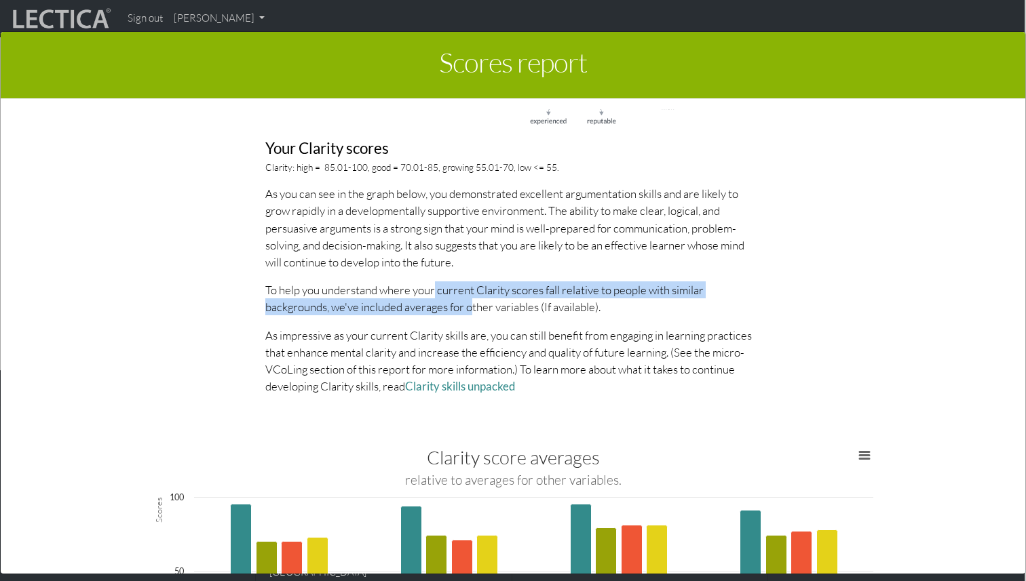
drag, startPoint x: 433, startPoint y: 293, endPoint x: 471, endPoint y: 308, distance: 40.8
click at [471, 308] on p "To help you understand where your current Clarity scores fall relative to peopl…" at bounding box center [512, 299] width 495 height 34
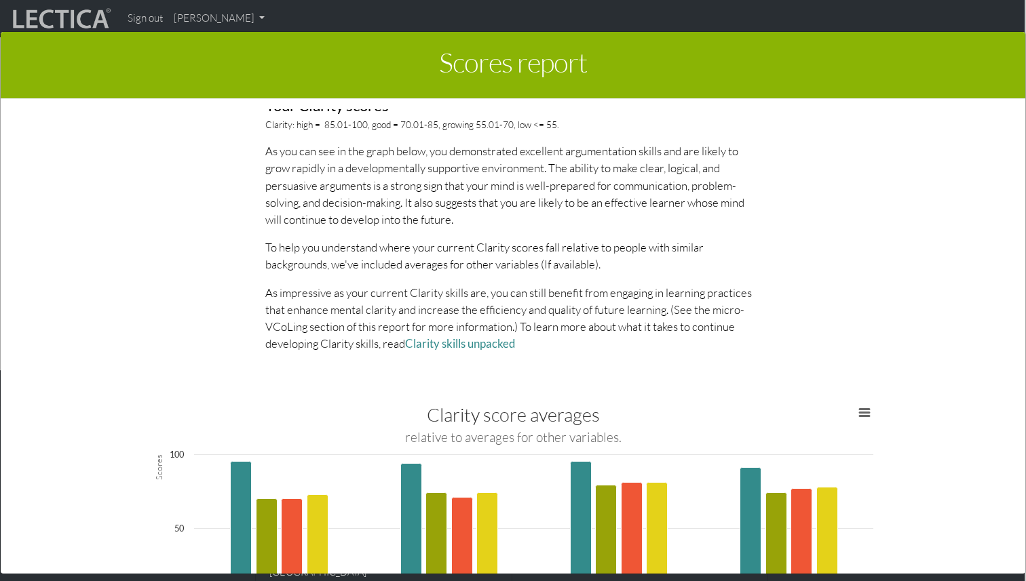
scroll to position [1271, 0]
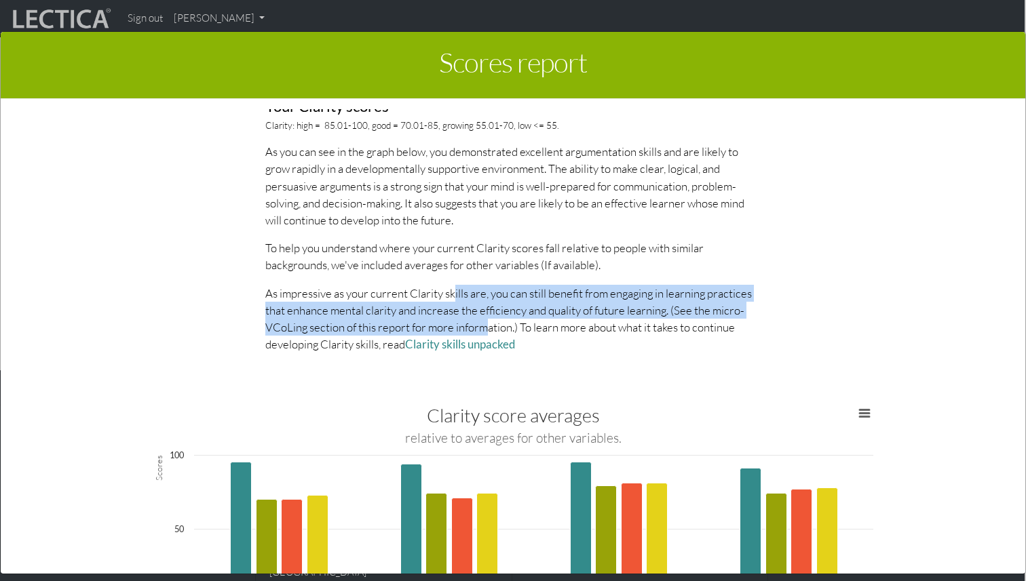
drag, startPoint x: 456, startPoint y: 297, endPoint x: 489, endPoint y: 333, distance: 49.0
click at [489, 333] on p "As impressive as your current Clarity skills are, you can still benefit from en…" at bounding box center [512, 319] width 495 height 69
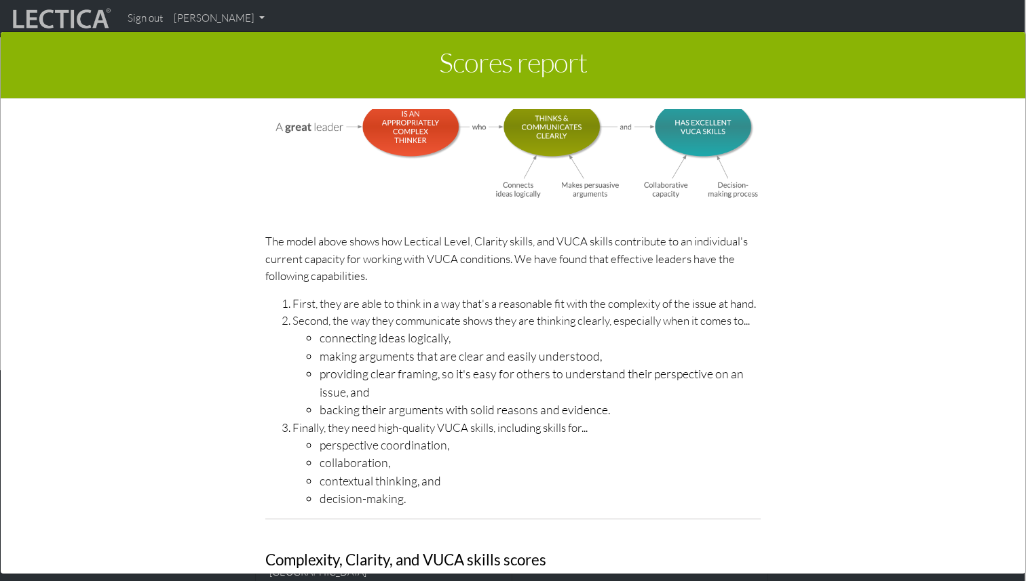
scroll to position [4078, 0]
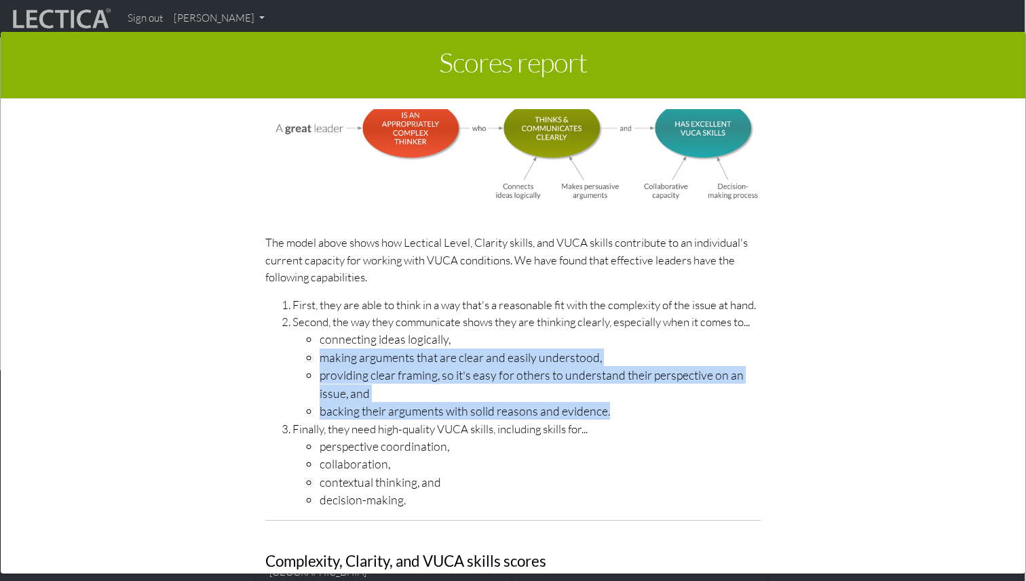
drag, startPoint x: 629, startPoint y: 338, endPoint x: 662, endPoint y: 408, distance: 77.4
click at [662, 408] on ul "connecting ideas logically, making arguments that are clear and easily understo…" at bounding box center [526, 375] width 468 height 90
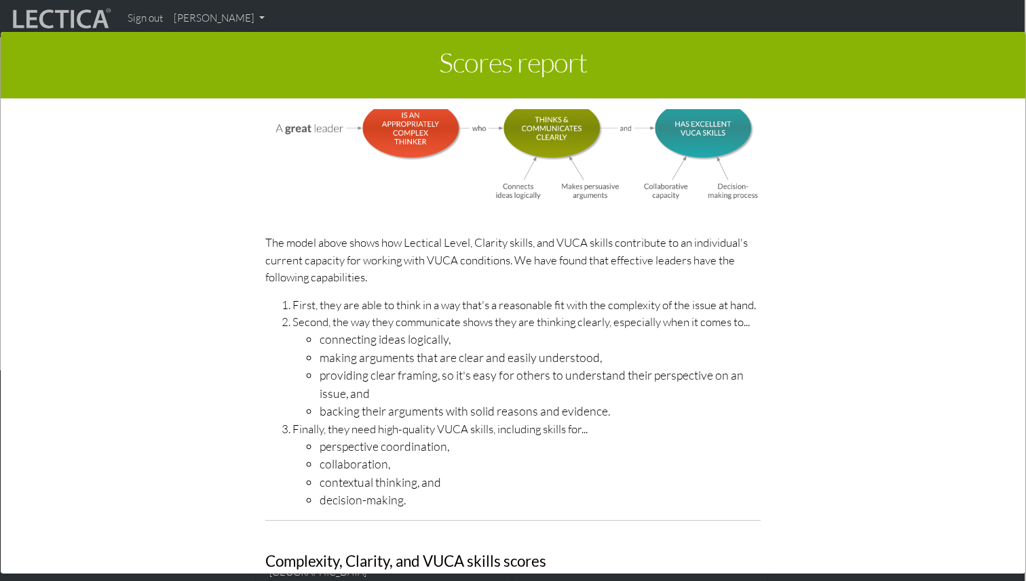
click at [662, 408] on li "backing their arguments with solid reasons and evidence." at bounding box center [539, 411] width 441 height 18
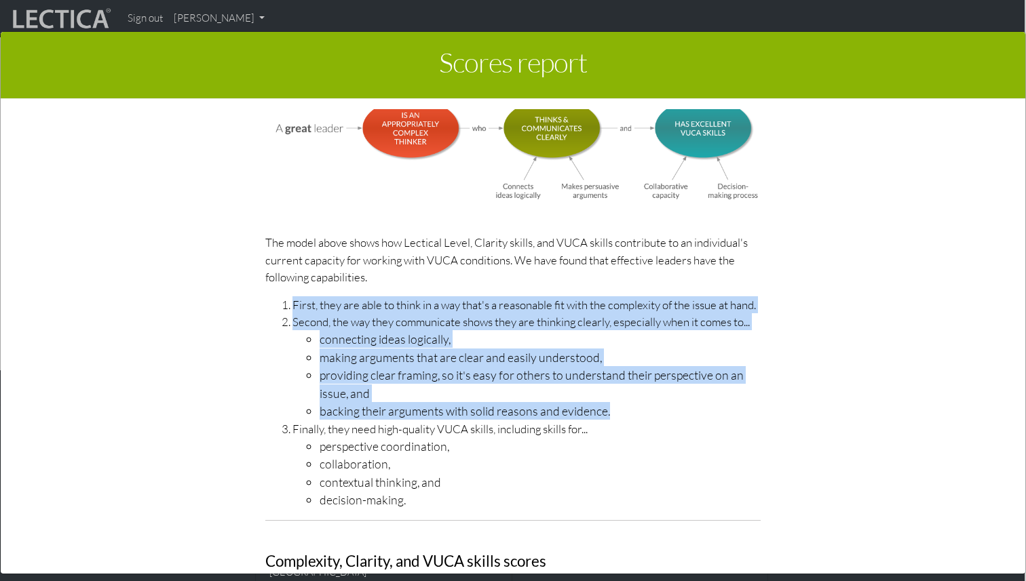
drag, startPoint x: 662, startPoint y: 408, endPoint x: 576, endPoint y: 288, distance: 147.2
click at [576, 288] on div "LDMA Competency Model The LDMA Competency Model breaks down Leadership Decision…" at bounding box center [513, 416] width 516 height 990
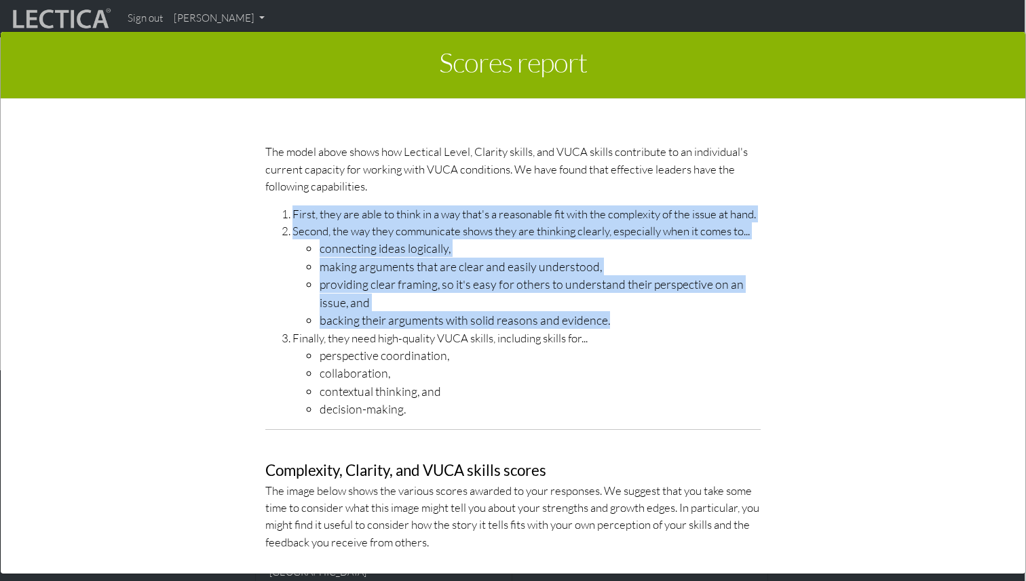
scroll to position [4178, 0]
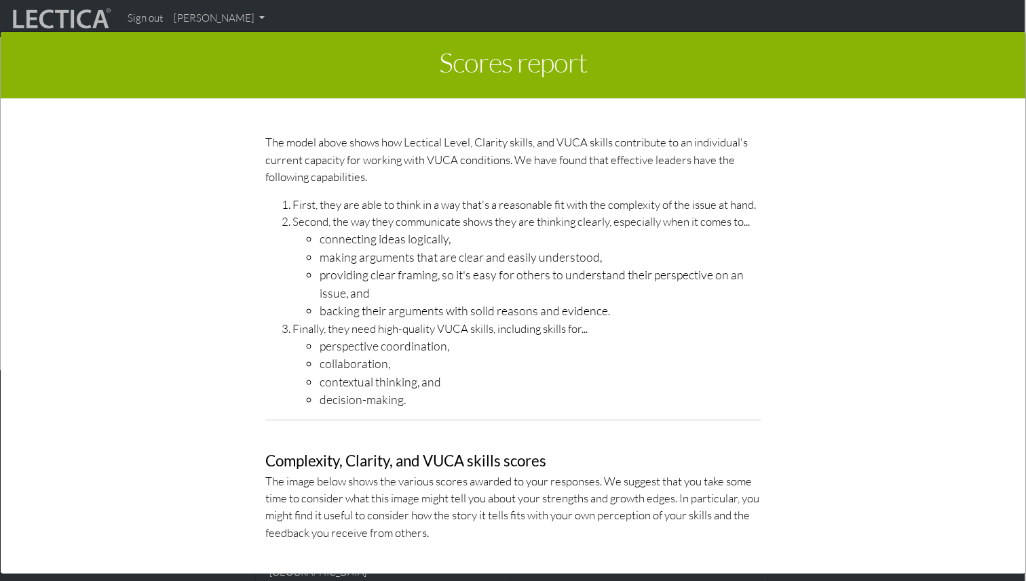
click at [444, 387] on li "contextual thinking, and" at bounding box center [539, 382] width 441 height 18
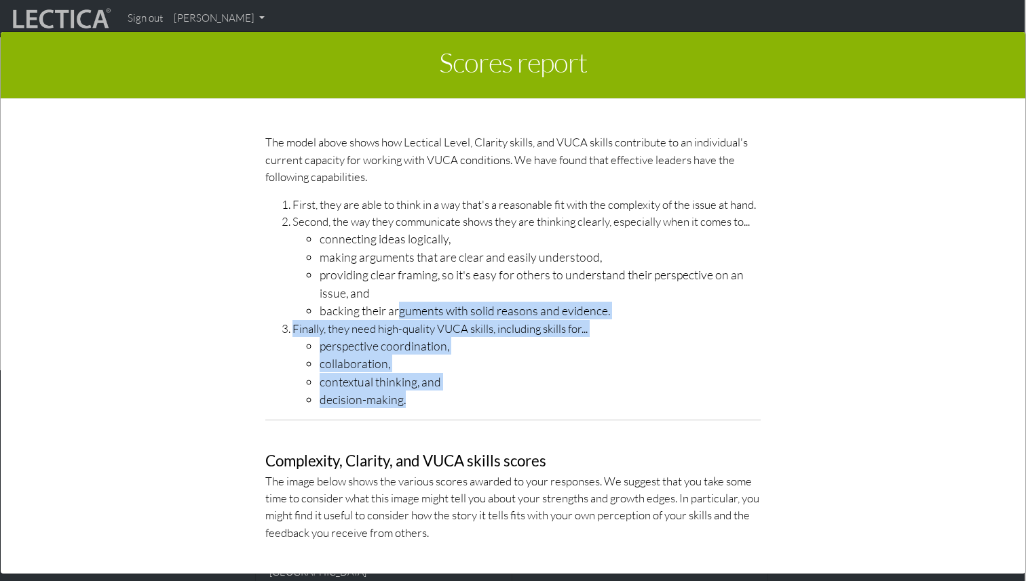
drag, startPoint x: 421, startPoint y: 400, endPoint x: 399, endPoint y: 313, distance: 90.3
click at [399, 313] on ol "First, they are able to think in a way that's a reasonable fit with the complex…" at bounding box center [512, 302] width 495 height 213
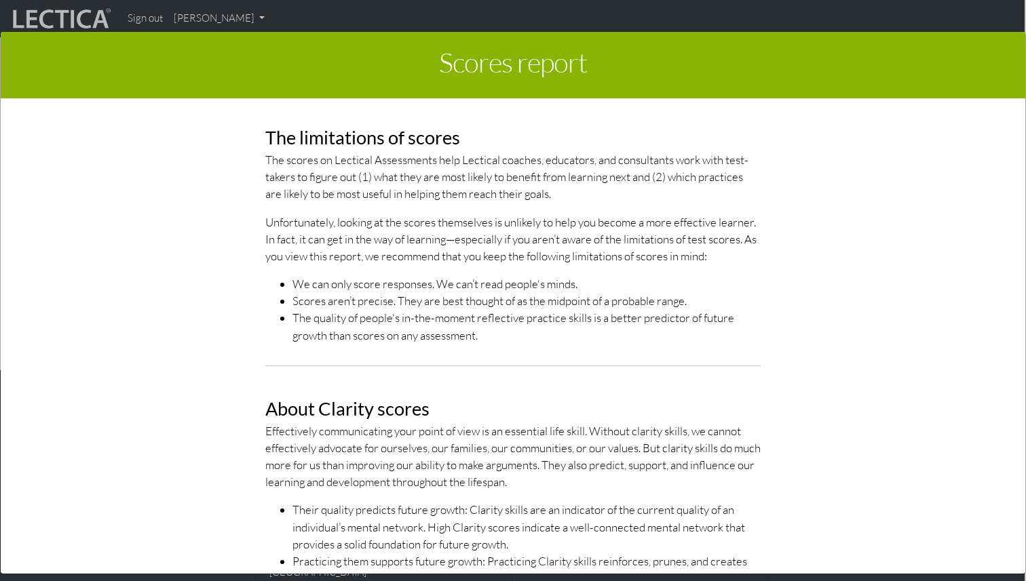
scroll to position [343, 0]
